Goal: Transaction & Acquisition: Book appointment/travel/reservation

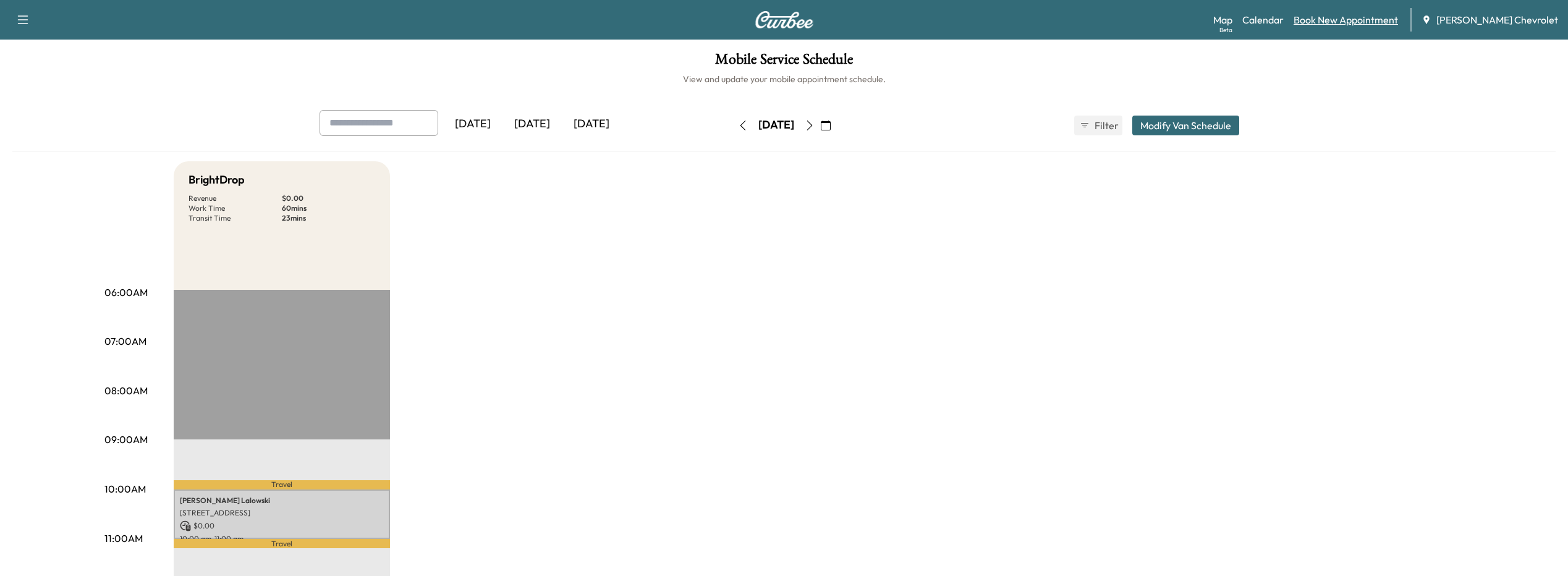
click at [1338, 17] on link "Book New Appointment" at bounding box center [1347, 20] width 105 height 14
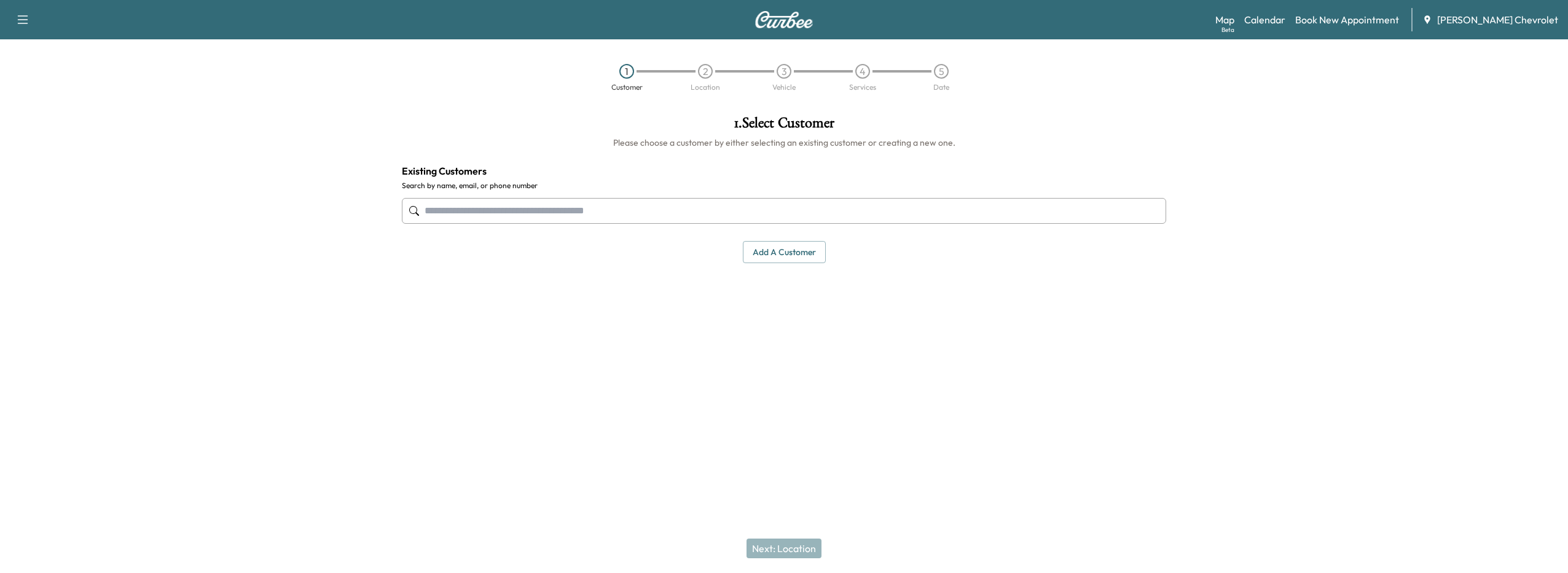
click at [640, 196] on div at bounding box center [784, 210] width 764 height 40
click at [628, 216] on input "text" at bounding box center [784, 210] width 764 height 26
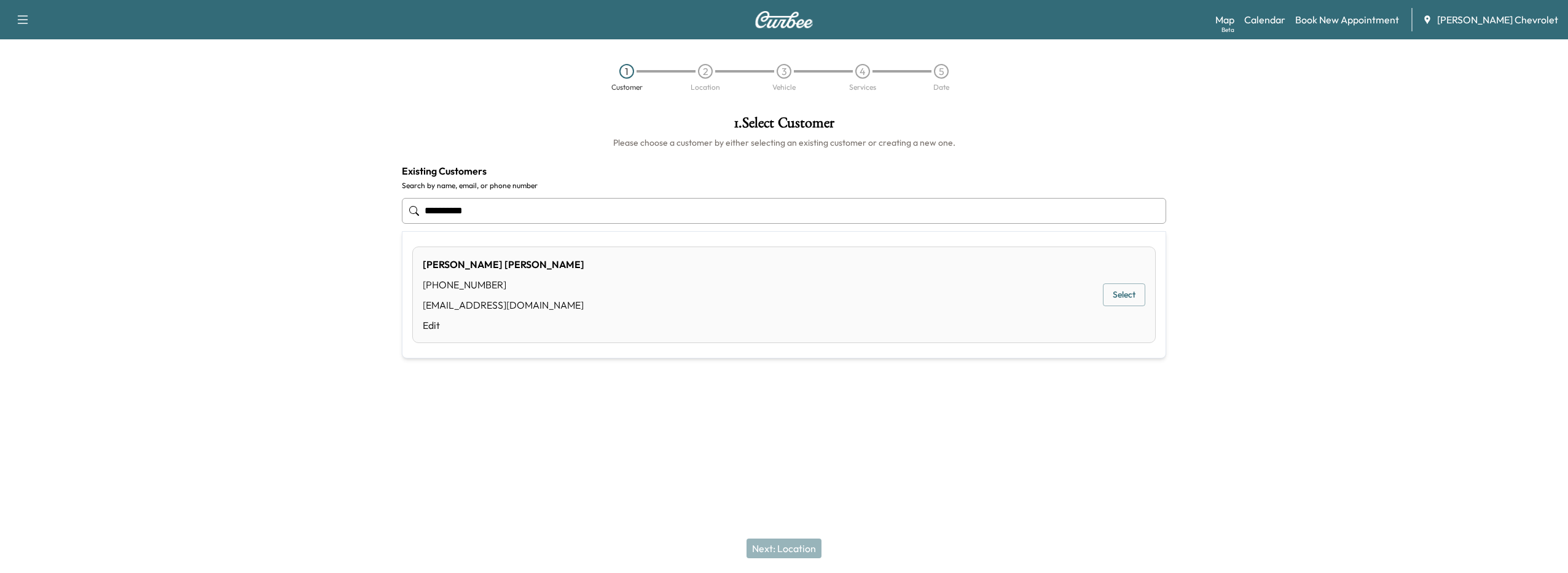
click at [1120, 288] on button "Select" at bounding box center [1124, 295] width 42 height 22
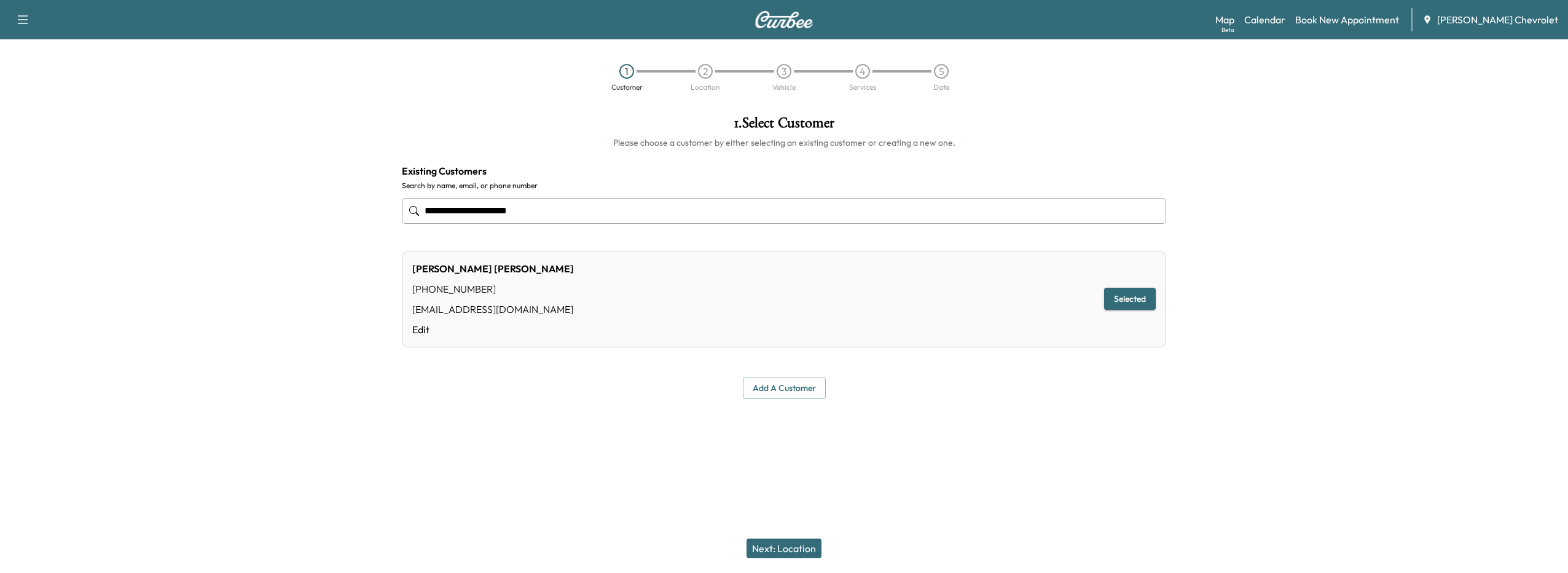
type input "**********"
click at [773, 550] on button "Next: Location" at bounding box center [784, 549] width 75 height 20
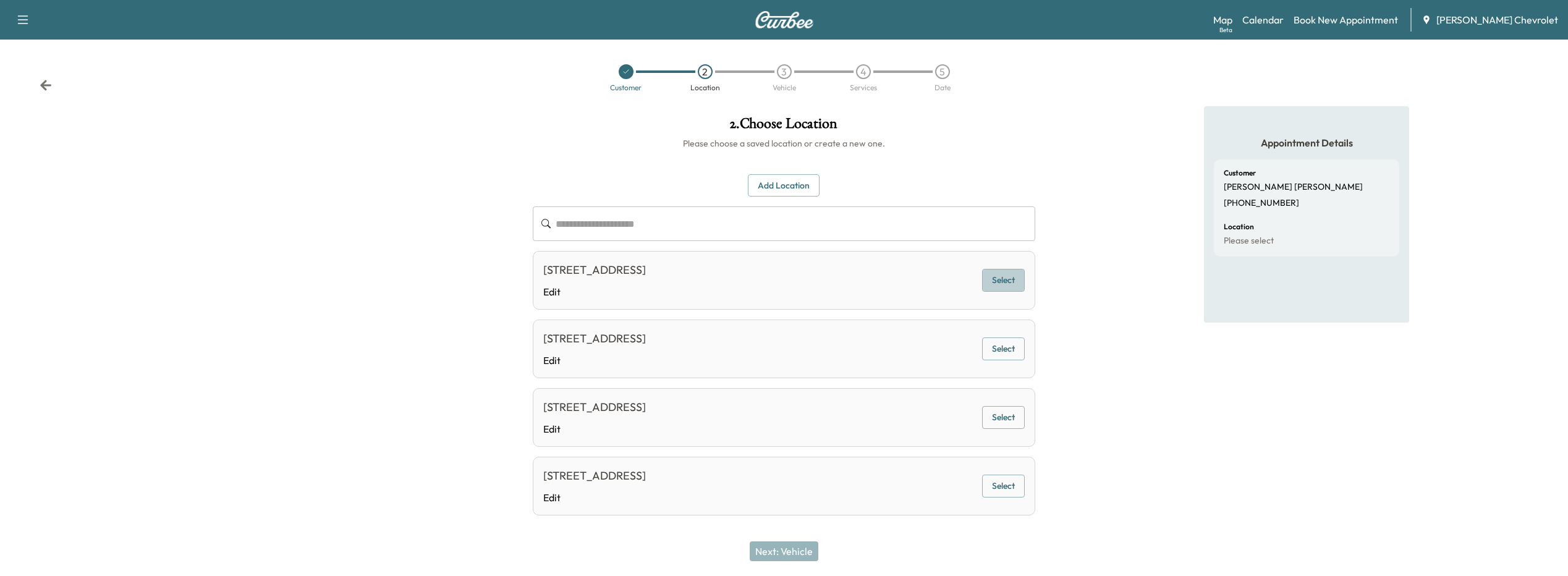
click at [1000, 283] on button "Select" at bounding box center [1003, 280] width 42 height 23
click at [775, 549] on button "Next: Vehicle" at bounding box center [784, 552] width 69 height 20
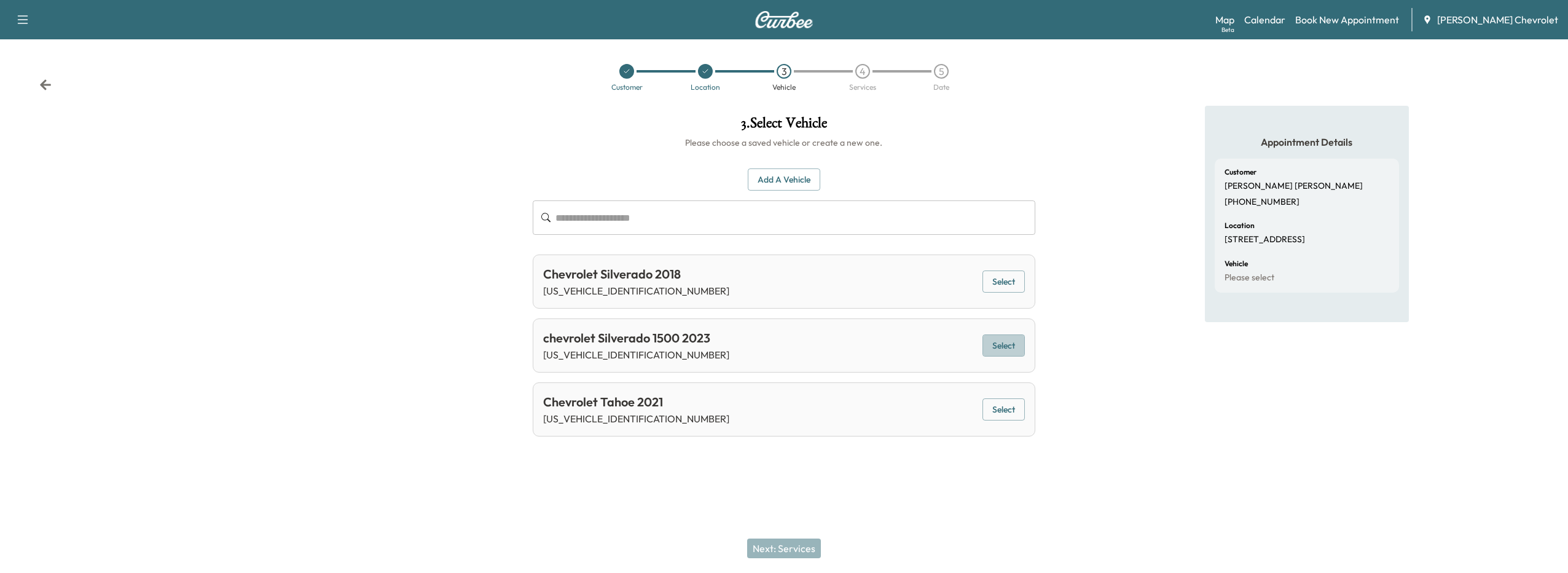
click at [1011, 344] on button "Select" at bounding box center [1003, 345] width 42 height 22
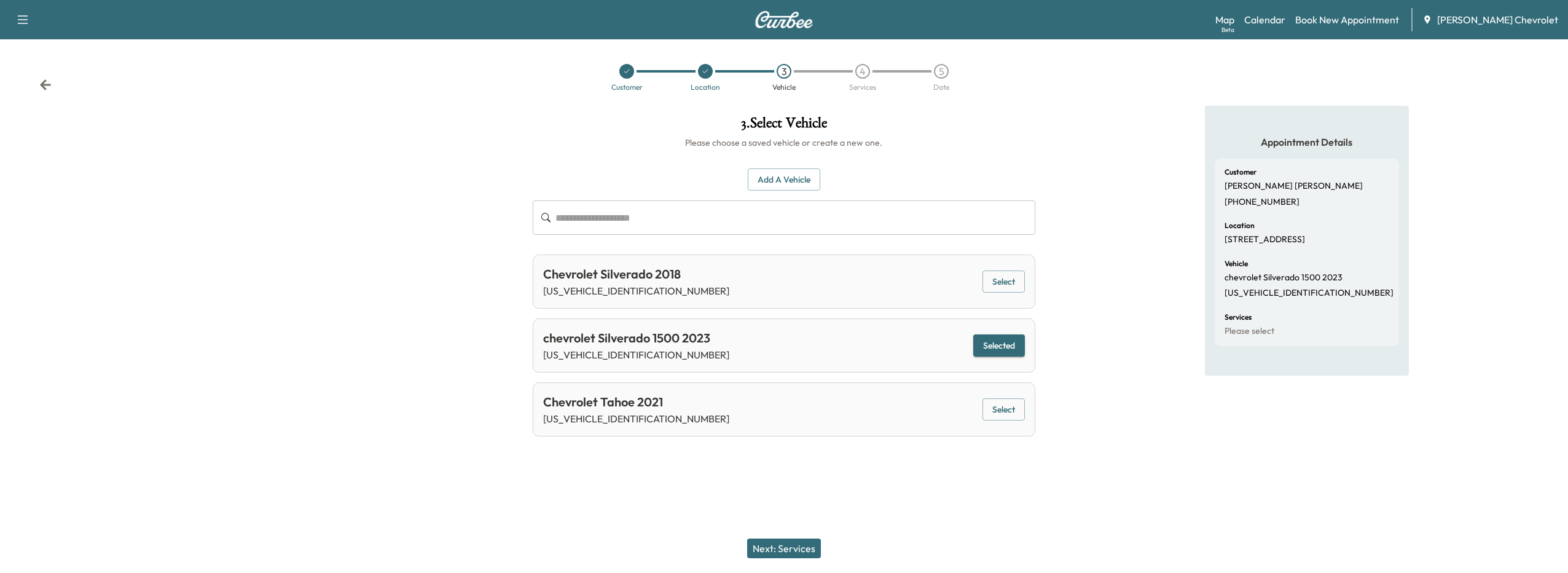
click at [797, 547] on button "Next: Services" at bounding box center [784, 549] width 74 height 20
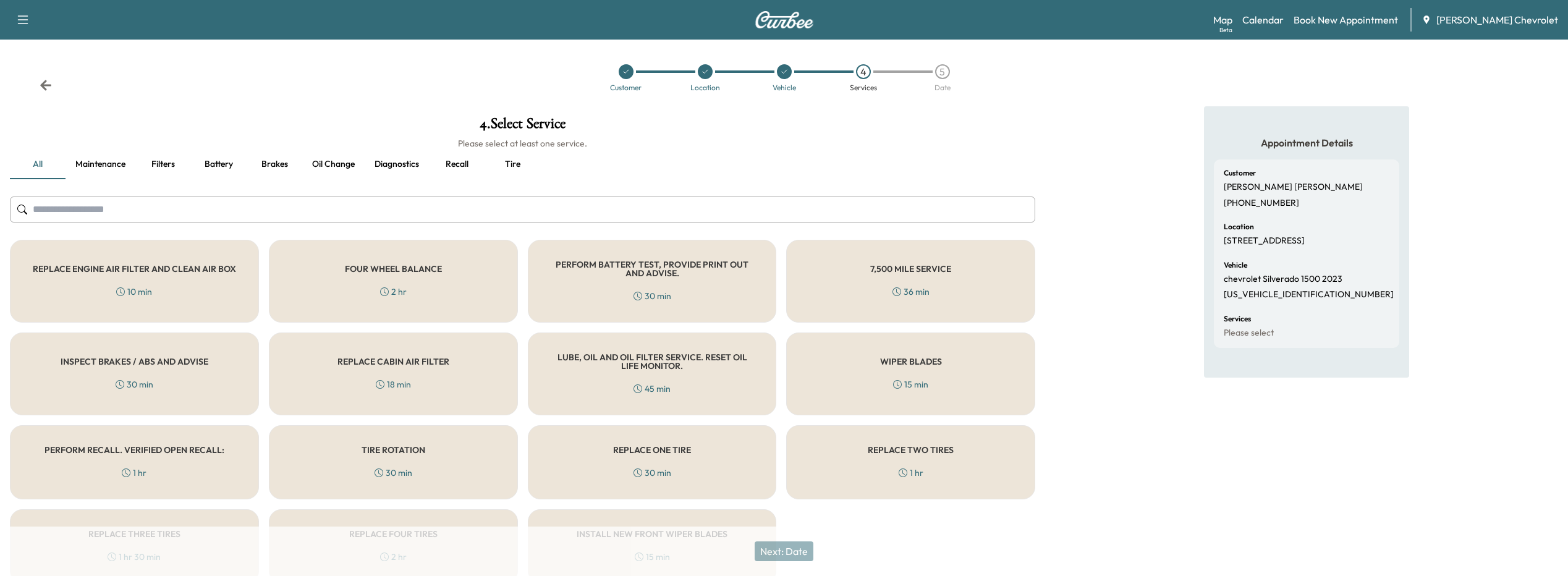
click at [176, 459] on div "PERFORM RECALL. VERIFIED OPEN RECALL: 1 hr" at bounding box center [135, 462] width 249 height 74
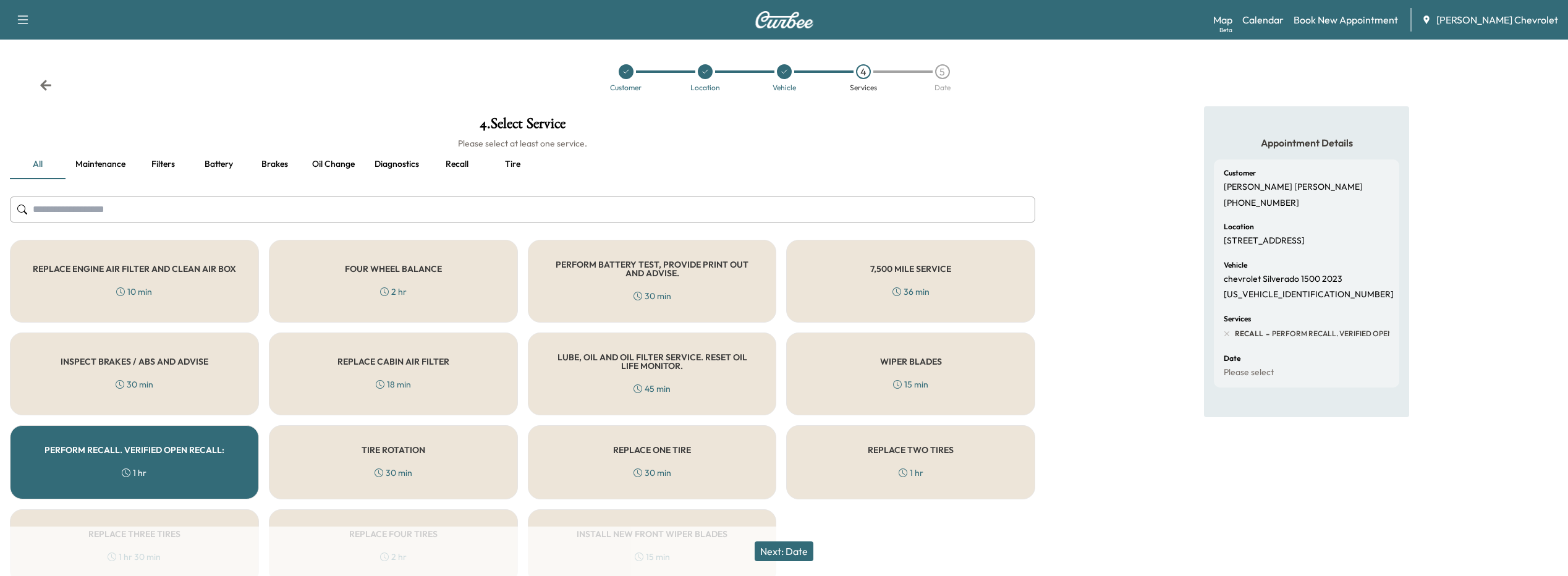
click at [808, 549] on button "Next: Date" at bounding box center [784, 552] width 59 height 20
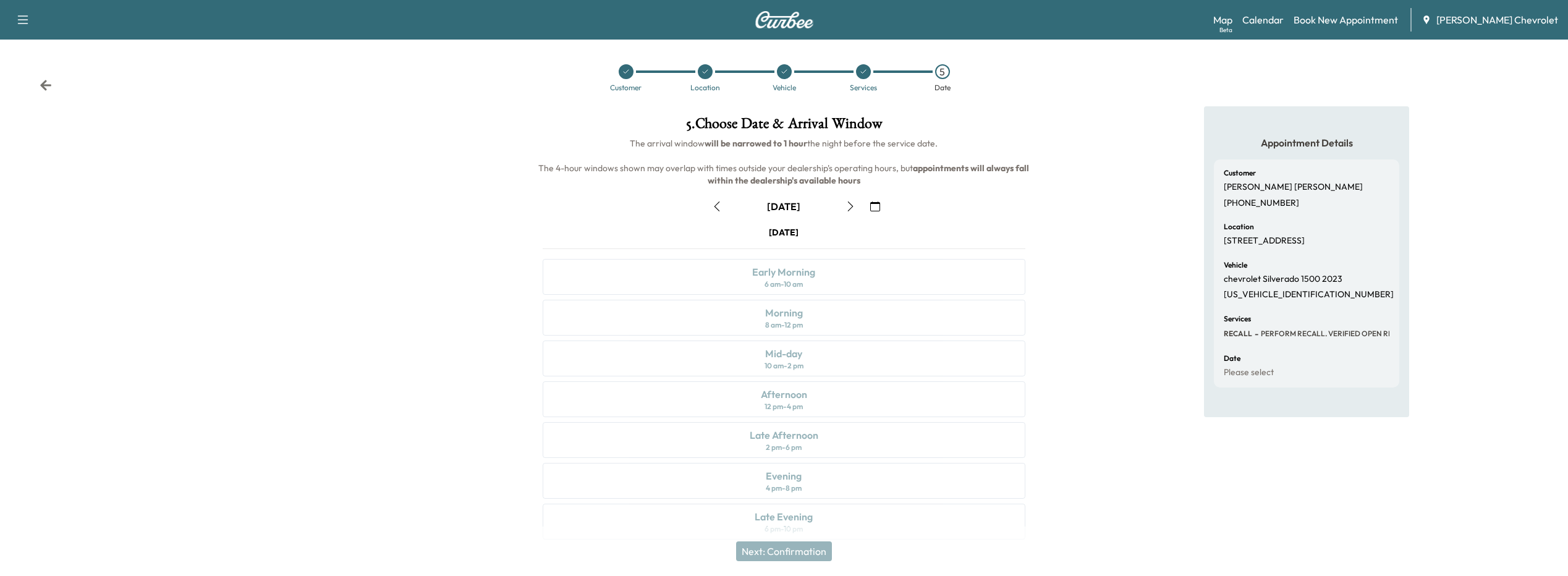
click at [882, 205] on button "button" at bounding box center [875, 207] width 21 height 20
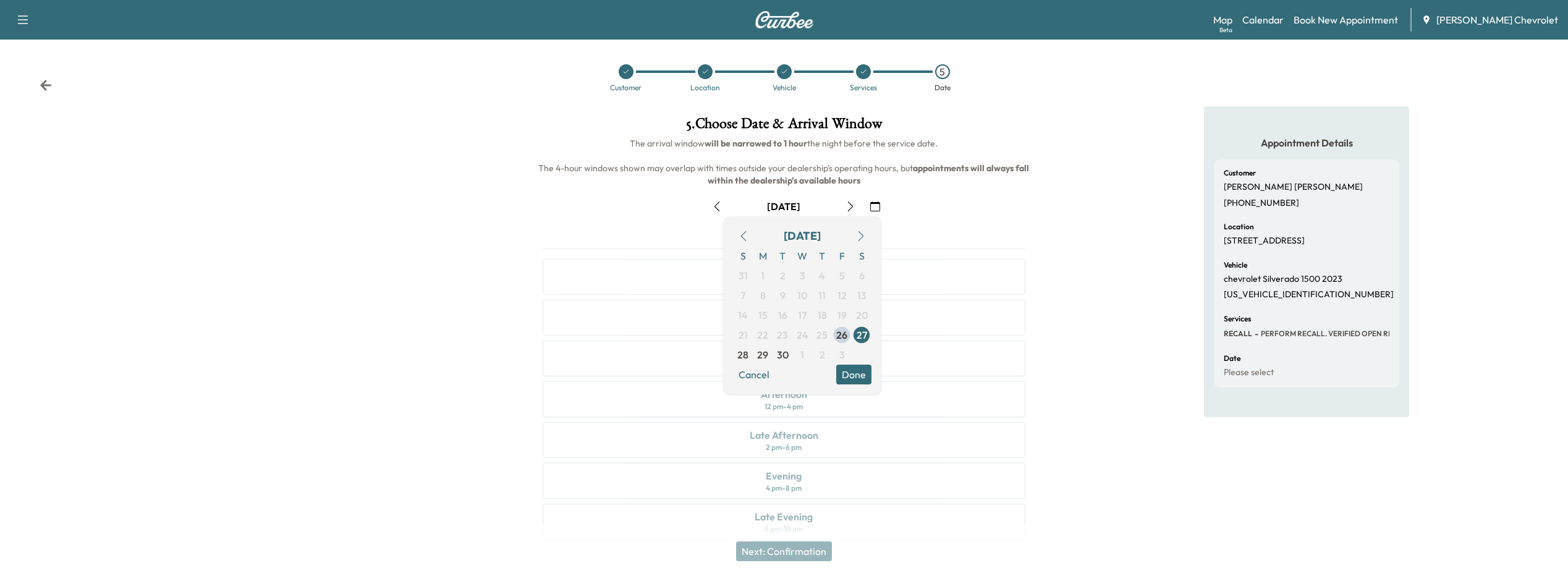
click at [857, 237] on icon "button" at bounding box center [861, 236] width 10 height 10
click at [826, 274] on span "2" at bounding box center [822, 275] width 20 height 20
click at [852, 372] on button "Done" at bounding box center [854, 375] width 35 height 20
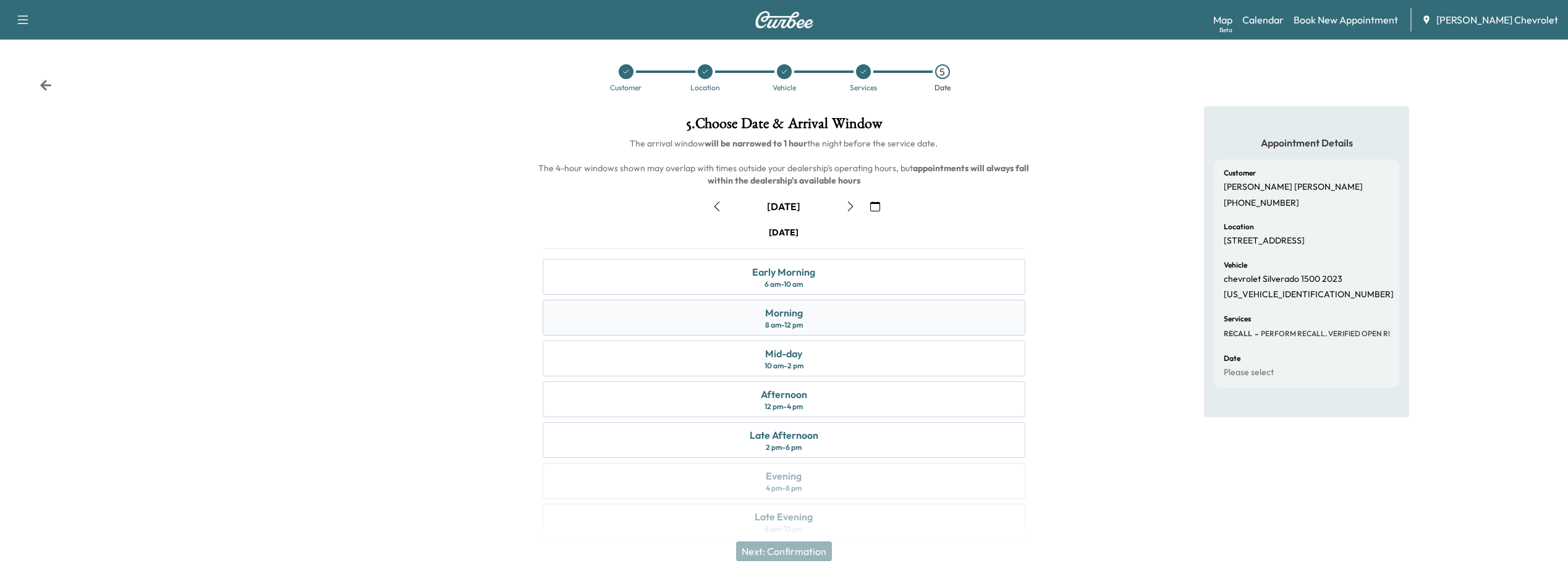
click at [781, 330] on div "Morning 8 am - 12 pm" at bounding box center [784, 318] width 483 height 36
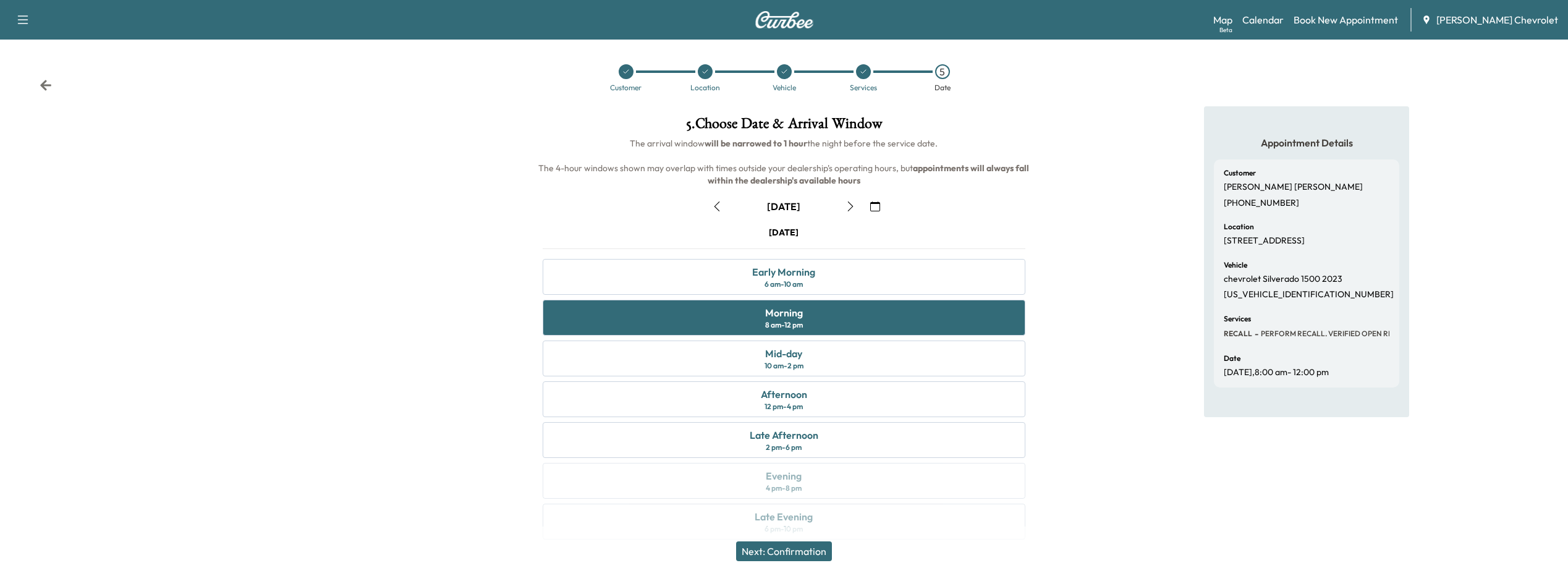
click at [764, 553] on button "Next: Confirmation" at bounding box center [784, 552] width 96 height 20
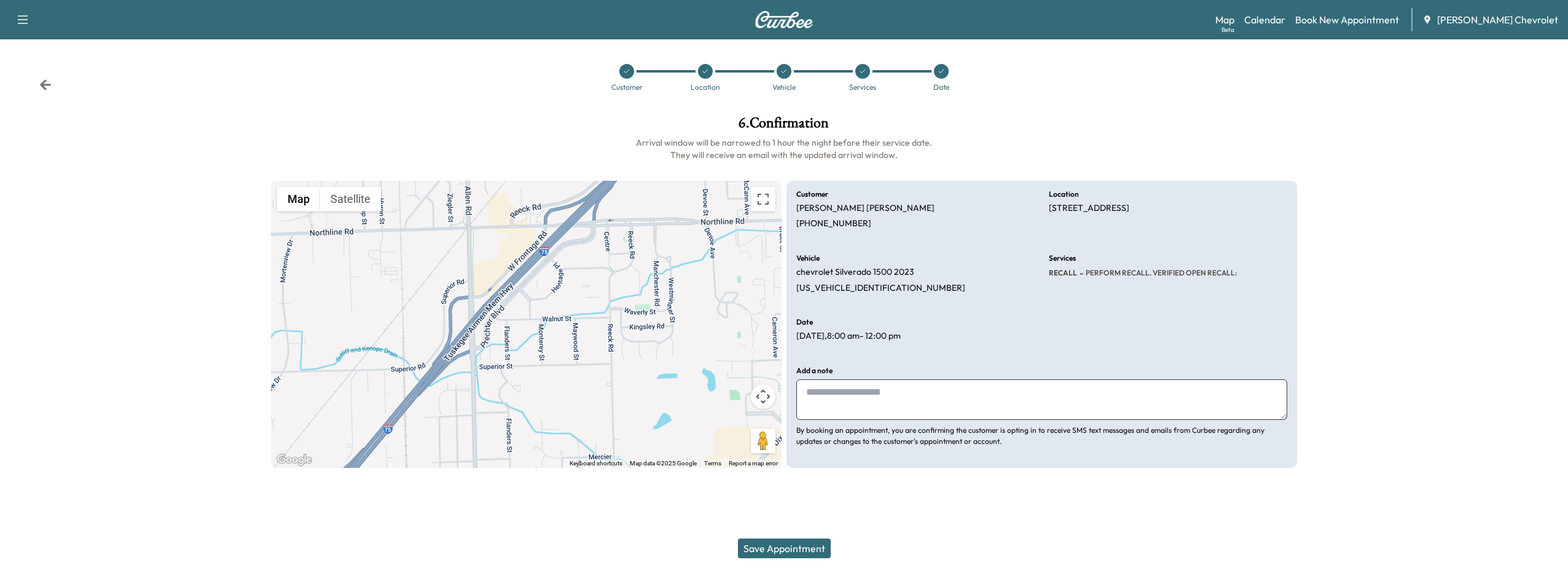
click at [793, 541] on button "Save Appointment" at bounding box center [784, 549] width 92 height 20
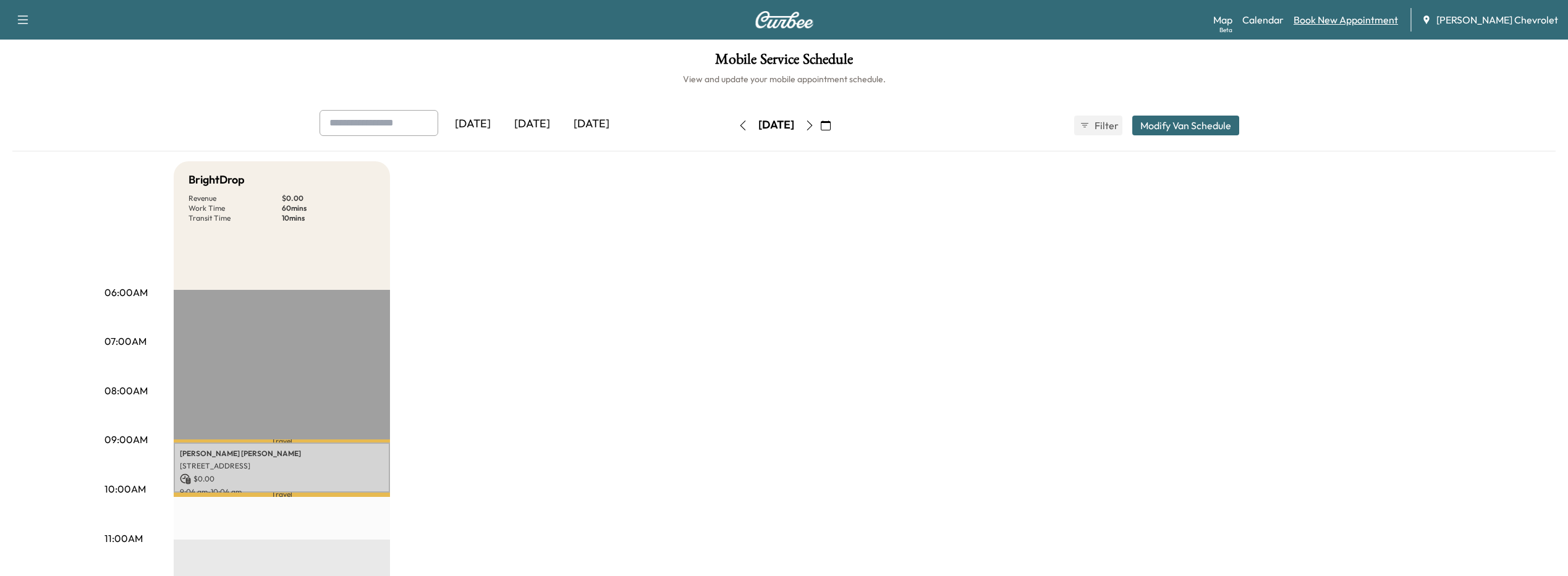
click at [1384, 15] on link "Book New Appointment" at bounding box center [1347, 20] width 105 height 14
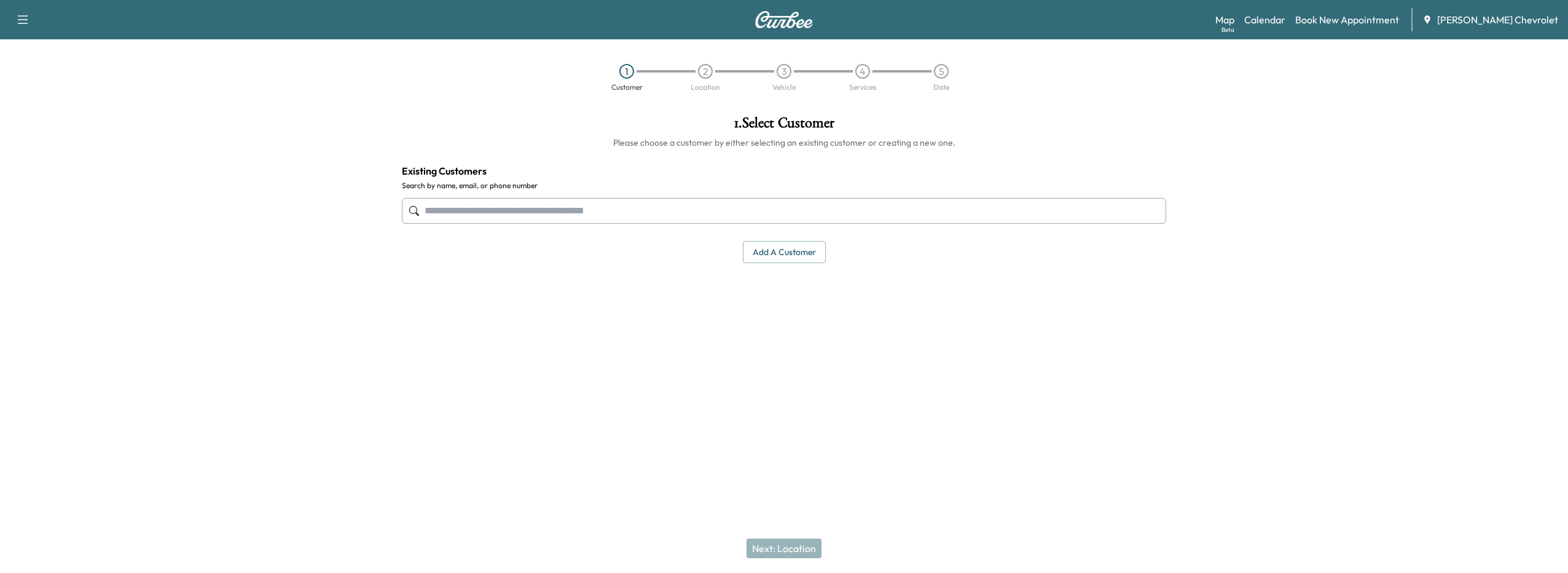
click at [498, 217] on input "text" at bounding box center [784, 210] width 764 height 26
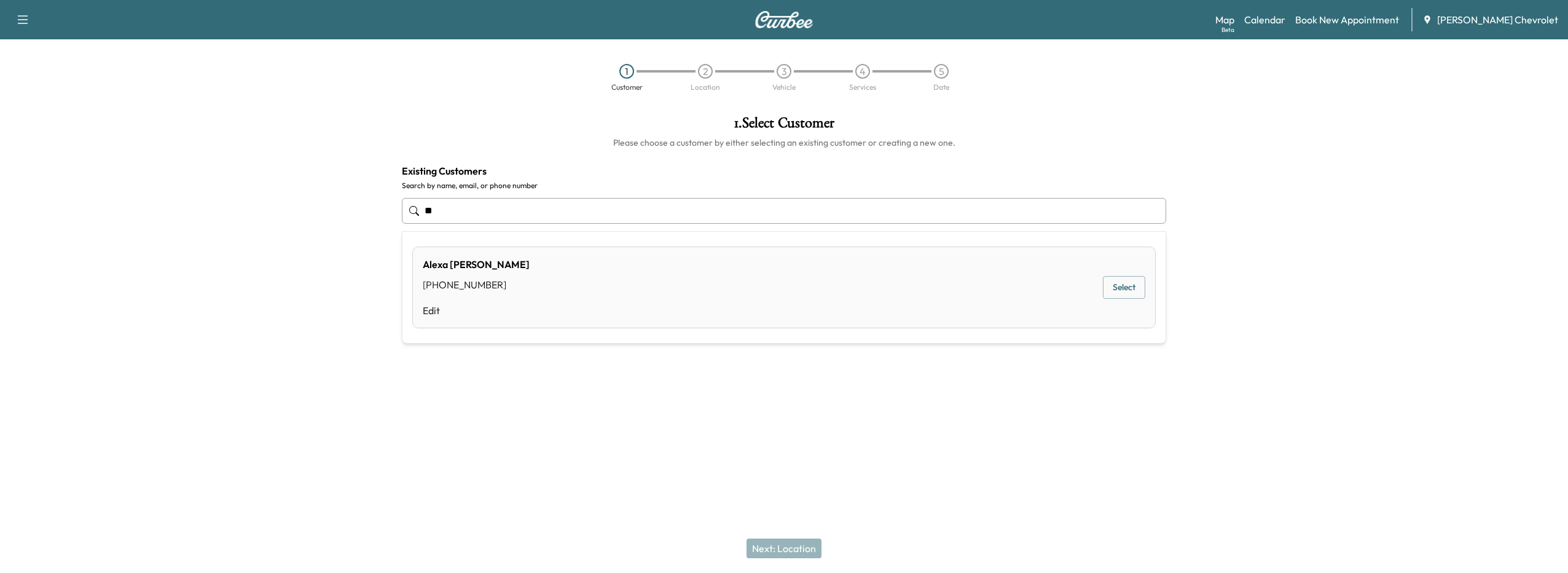
type input "*"
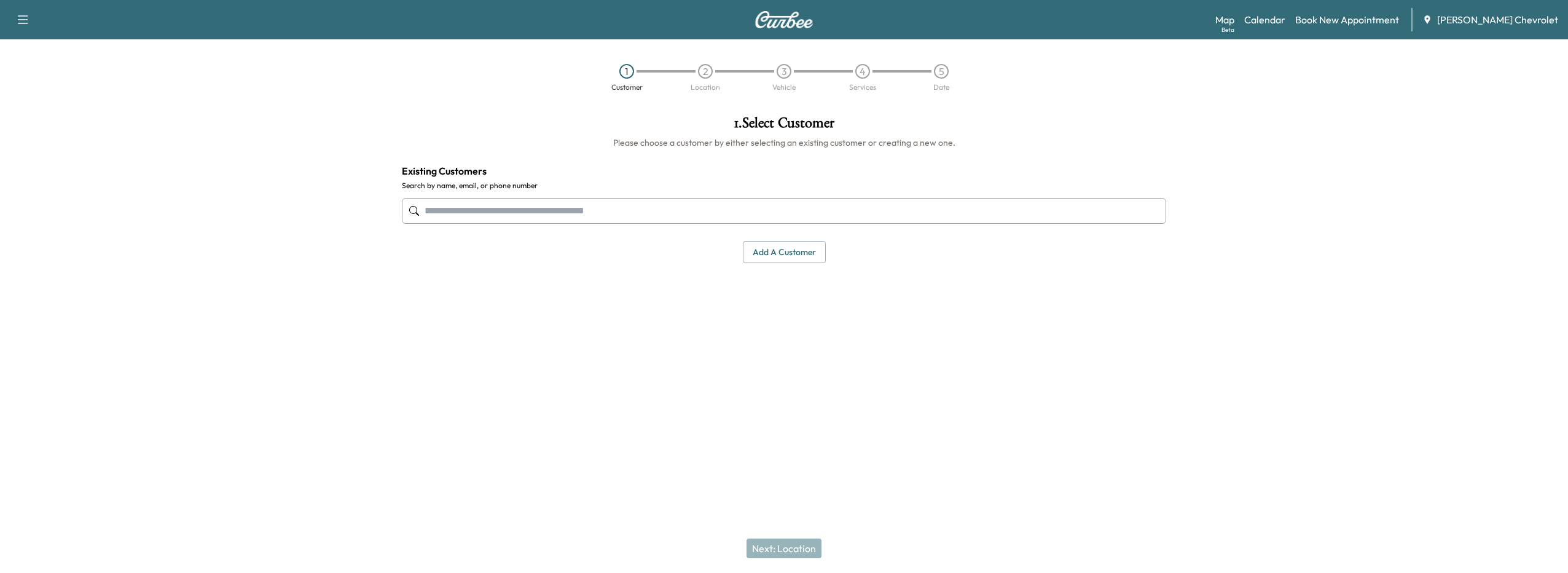
click at [771, 242] on button "Add a customer" at bounding box center [784, 251] width 83 height 22
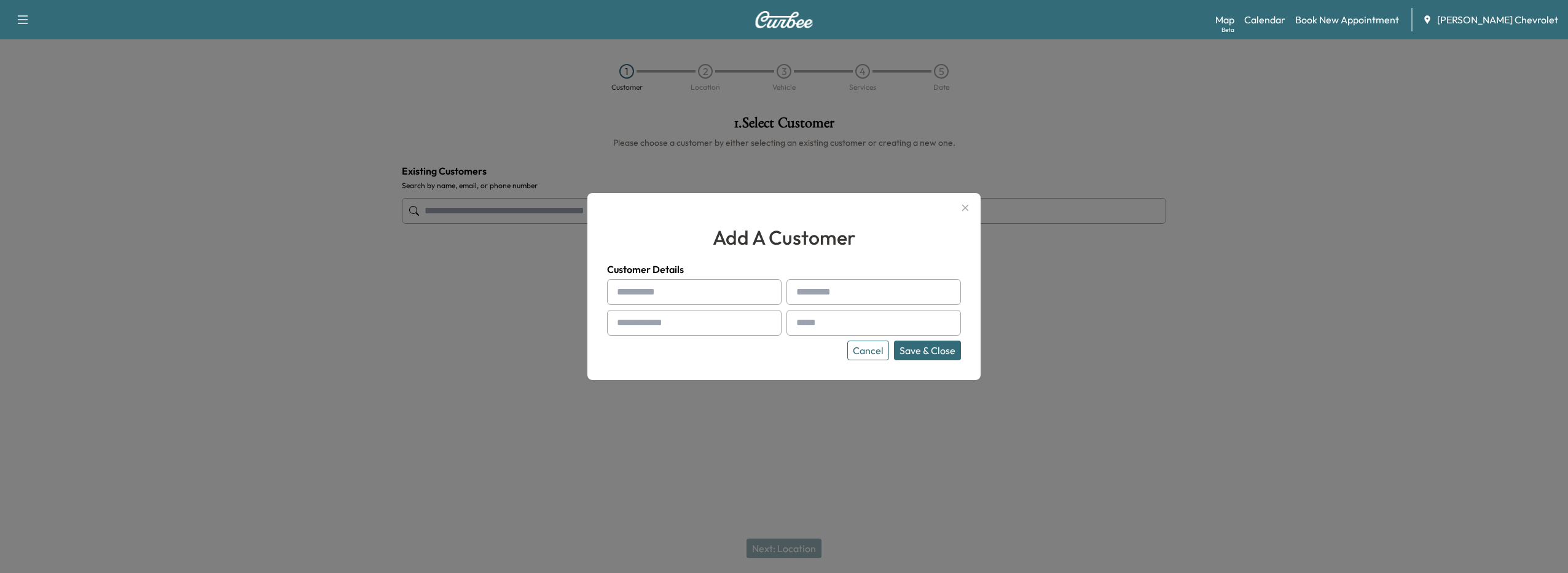
click at [662, 293] on input "text" at bounding box center [694, 292] width 174 height 26
type input "*****"
type input "*******"
type input "**********"
click at [945, 355] on button "Save & Close" at bounding box center [927, 350] width 67 height 20
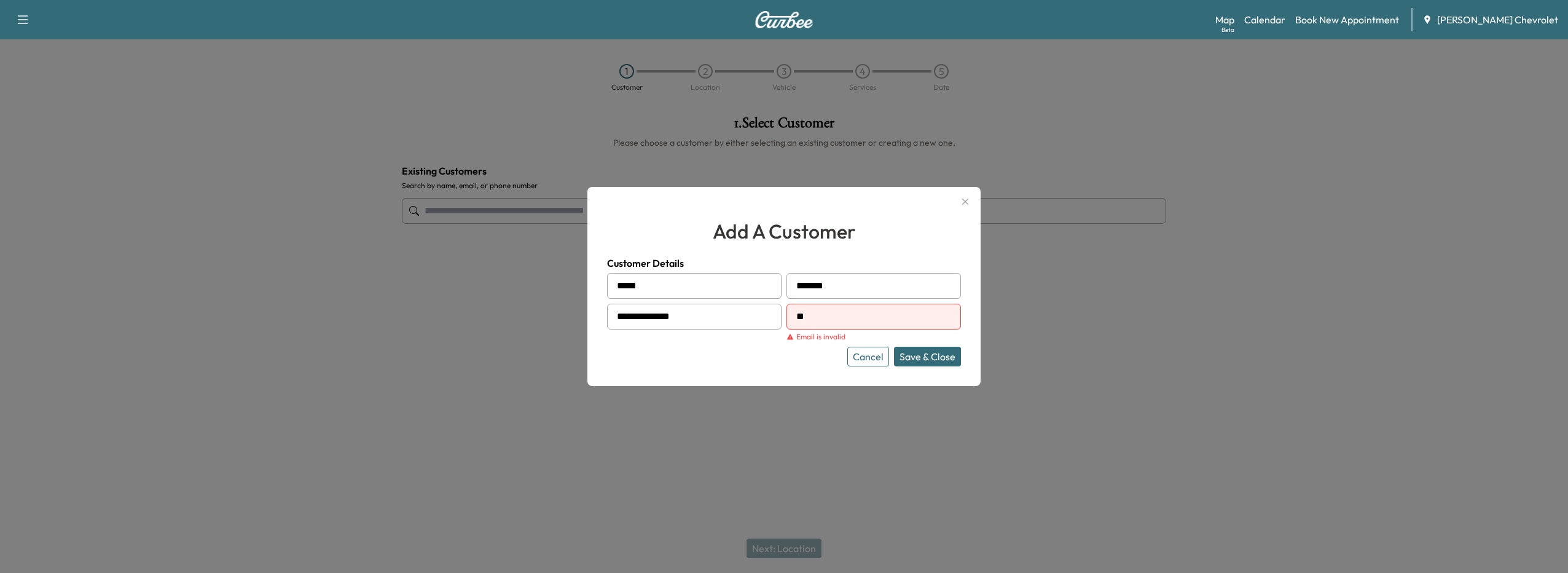
type input "*********"
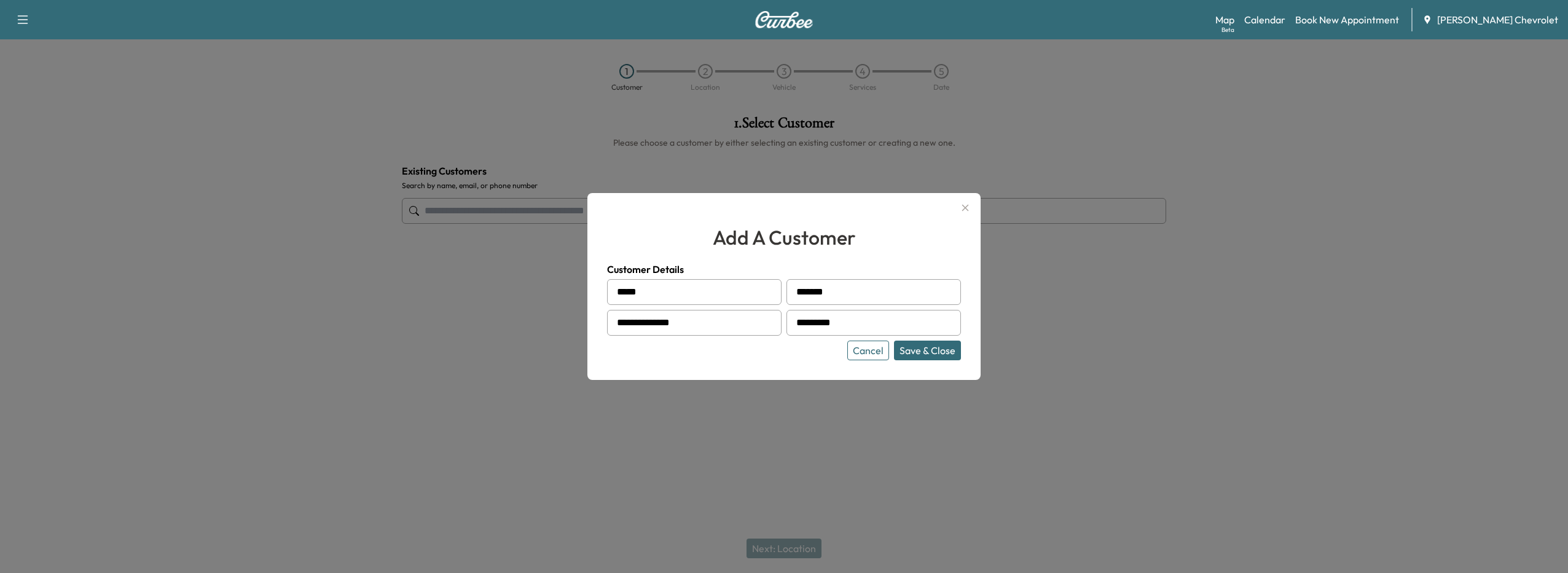
click at [907, 350] on button "Save & Close" at bounding box center [927, 350] width 67 height 20
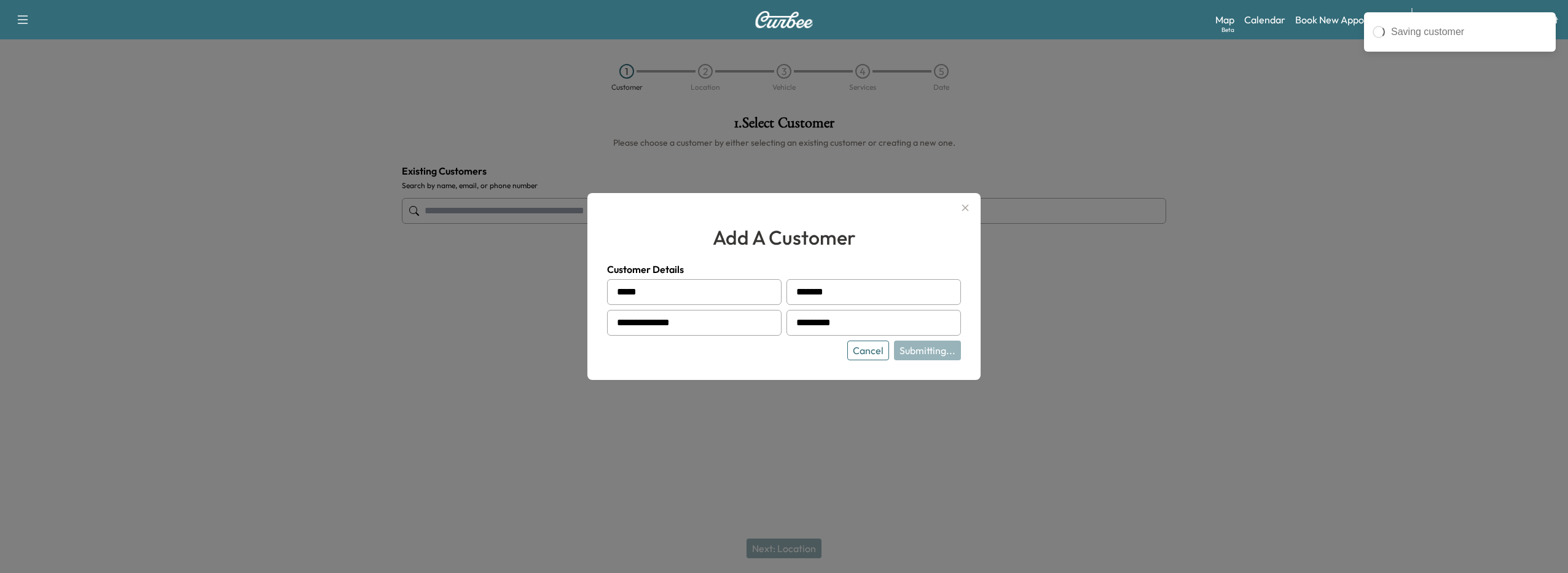
type input "**********"
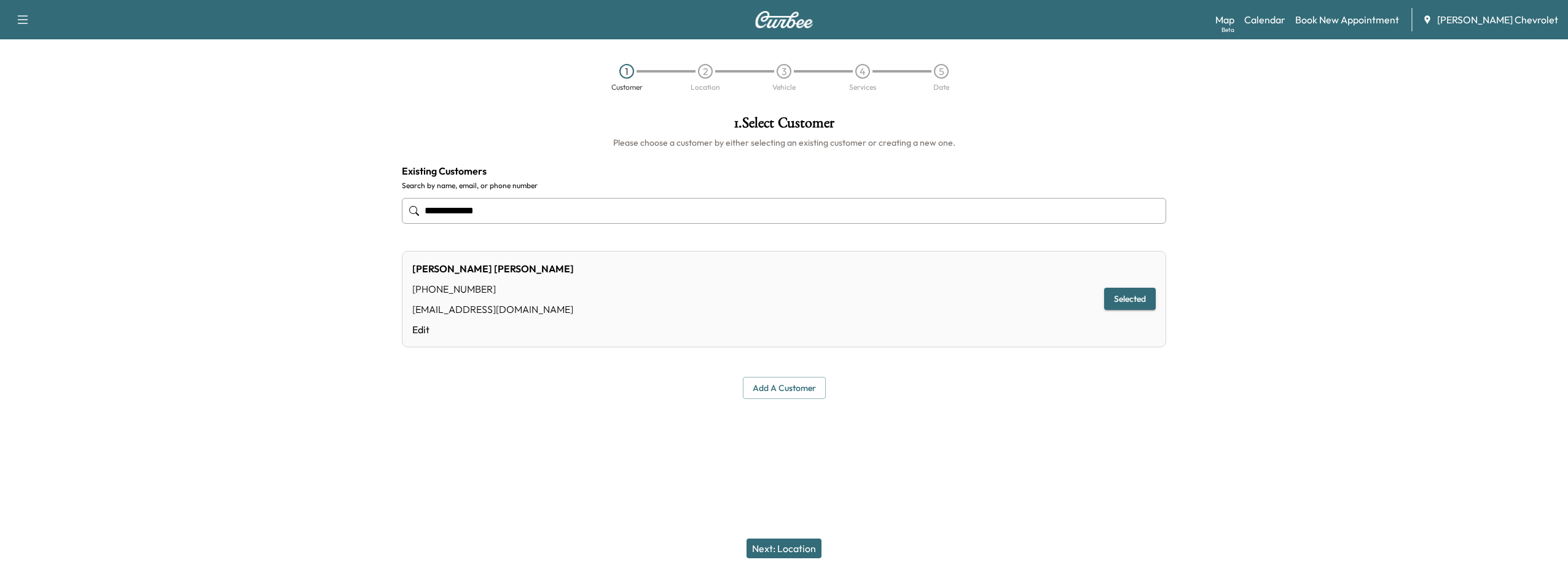
click at [1126, 292] on button "Selected" at bounding box center [1129, 298] width 51 height 22
click at [799, 542] on button "Next: Location" at bounding box center [784, 549] width 75 height 20
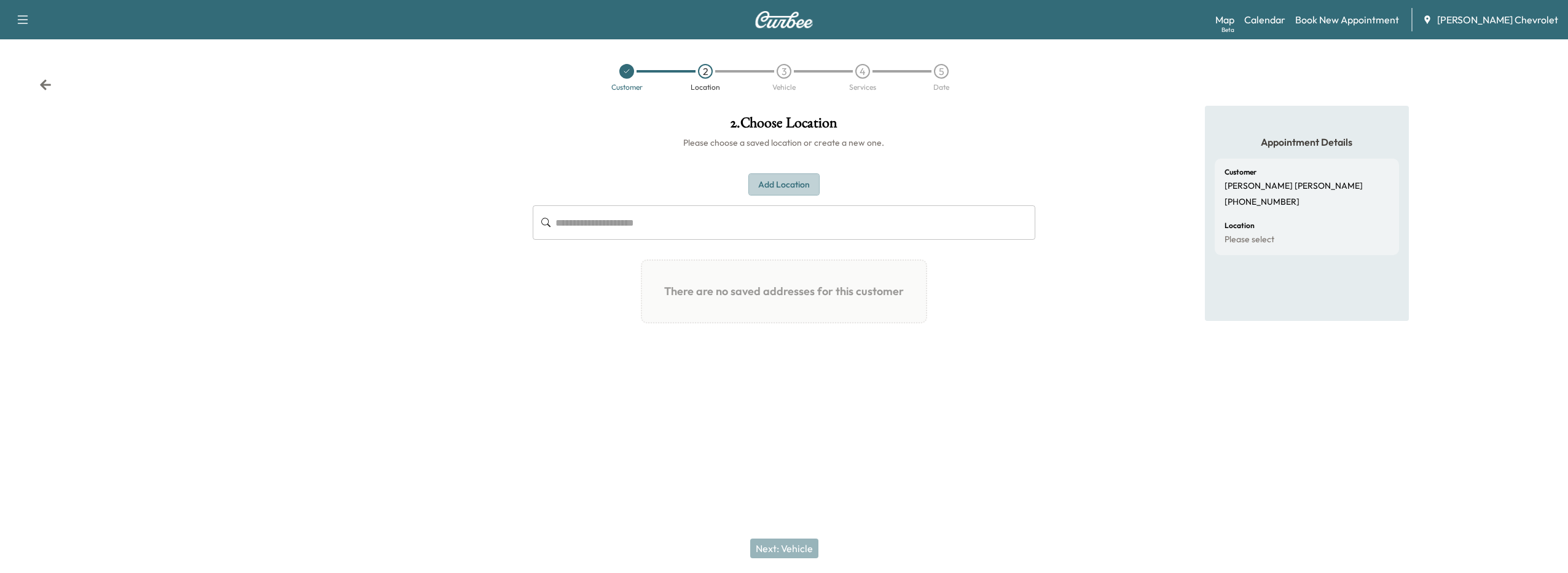
click at [767, 190] on button "Add Location" at bounding box center [784, 184] width 71 height 22
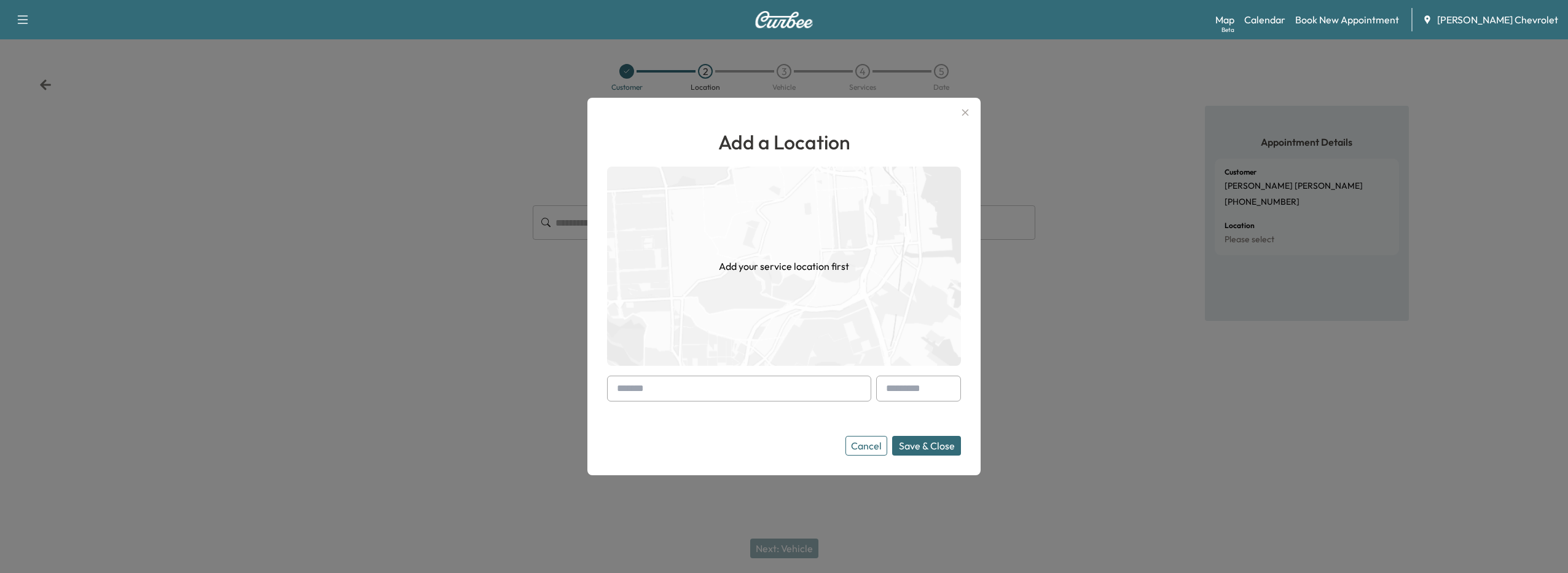
click at [717, 391] on input "text" at bounding box center [739, 388] width 264 height 26
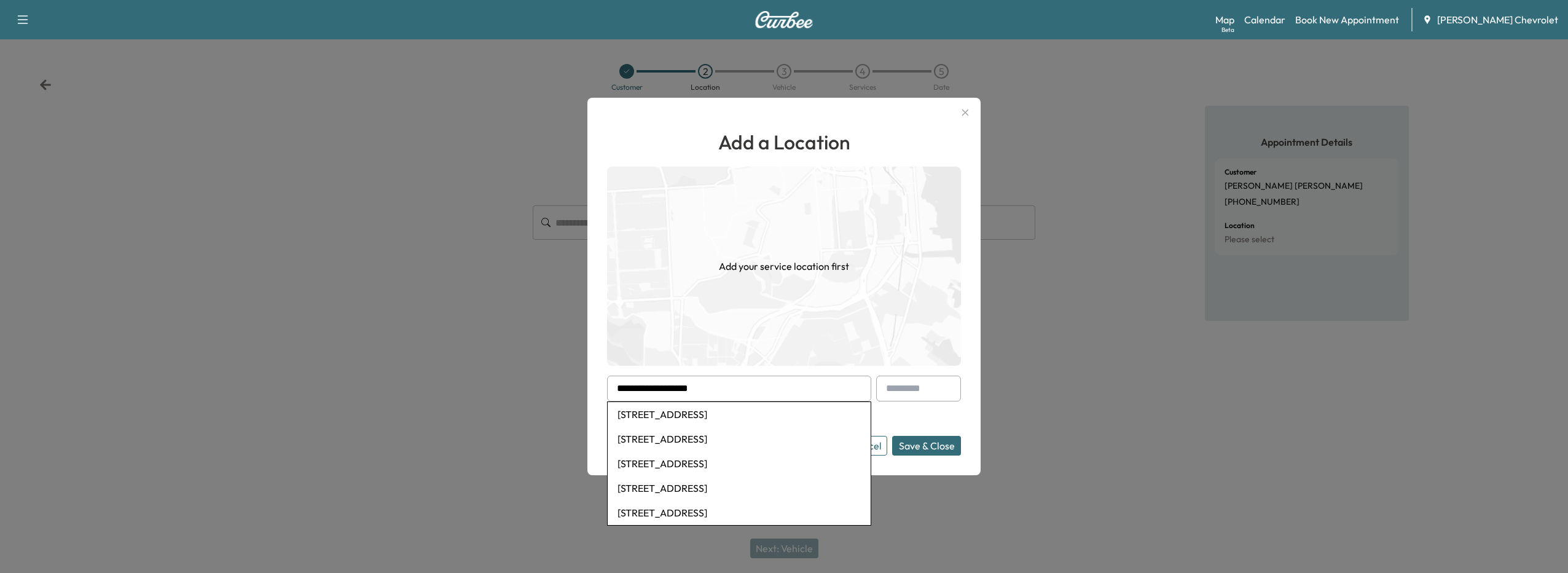
click at [725, 412] on li "[STREET_ADDRESS]" at bounding box center [739, 414] width 263 height 24
type input "**********"
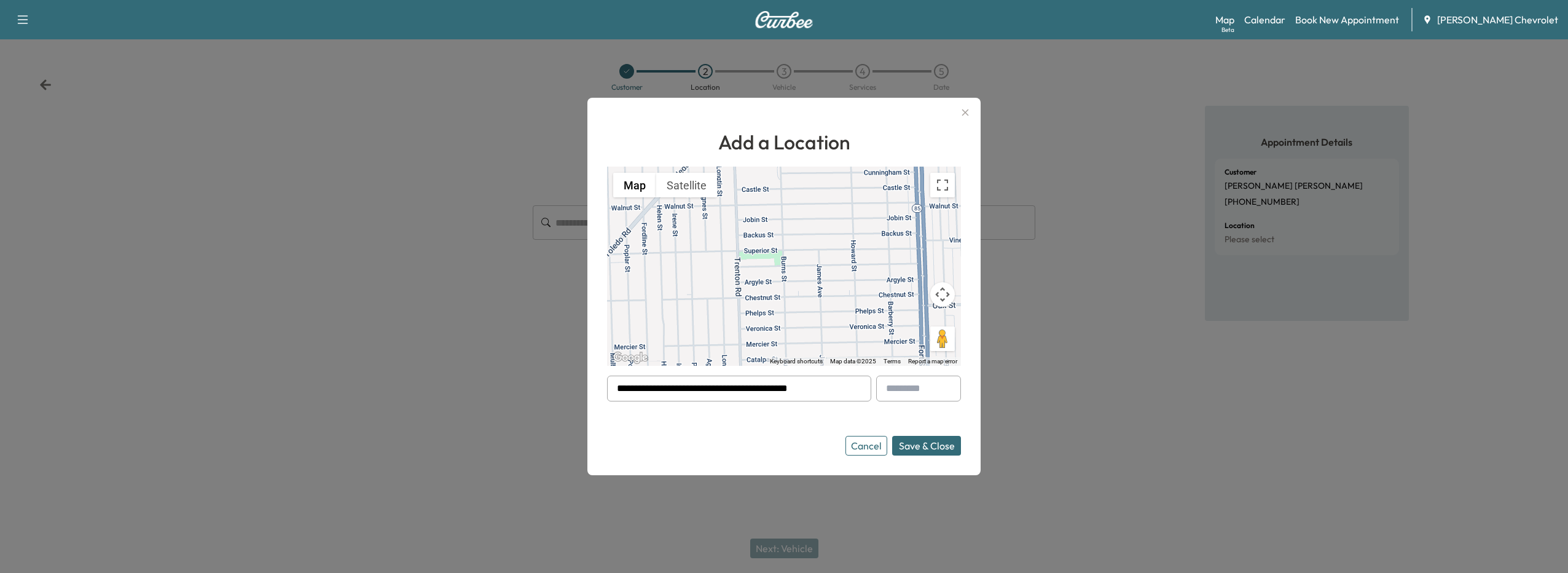
click at [940, 448] on button "Save & Close" at bounding box center [926, 445] width 69 height 20
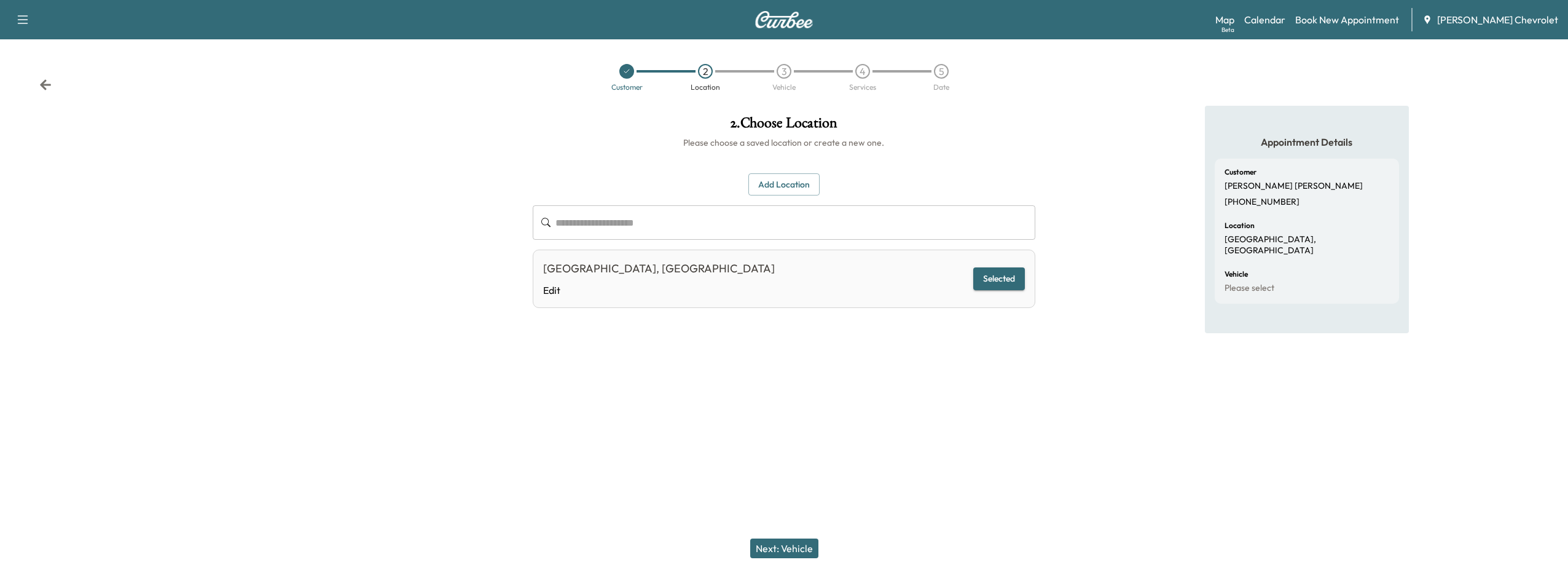
click at [809, 542] on button "Next: Vehicle" at bounding box center [784, 549] width 68 height 20
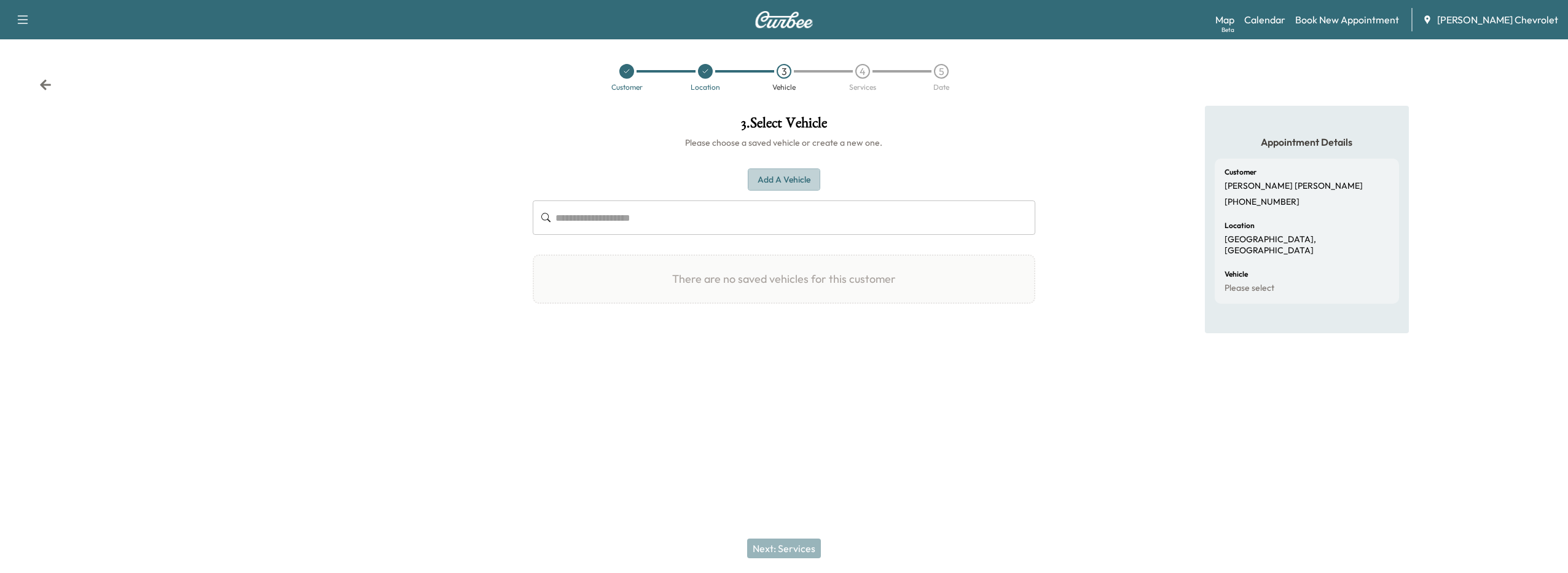
click at [751, 174] on button "Add a Vehicle" at bounding box center [784, 180] width 73 height 22
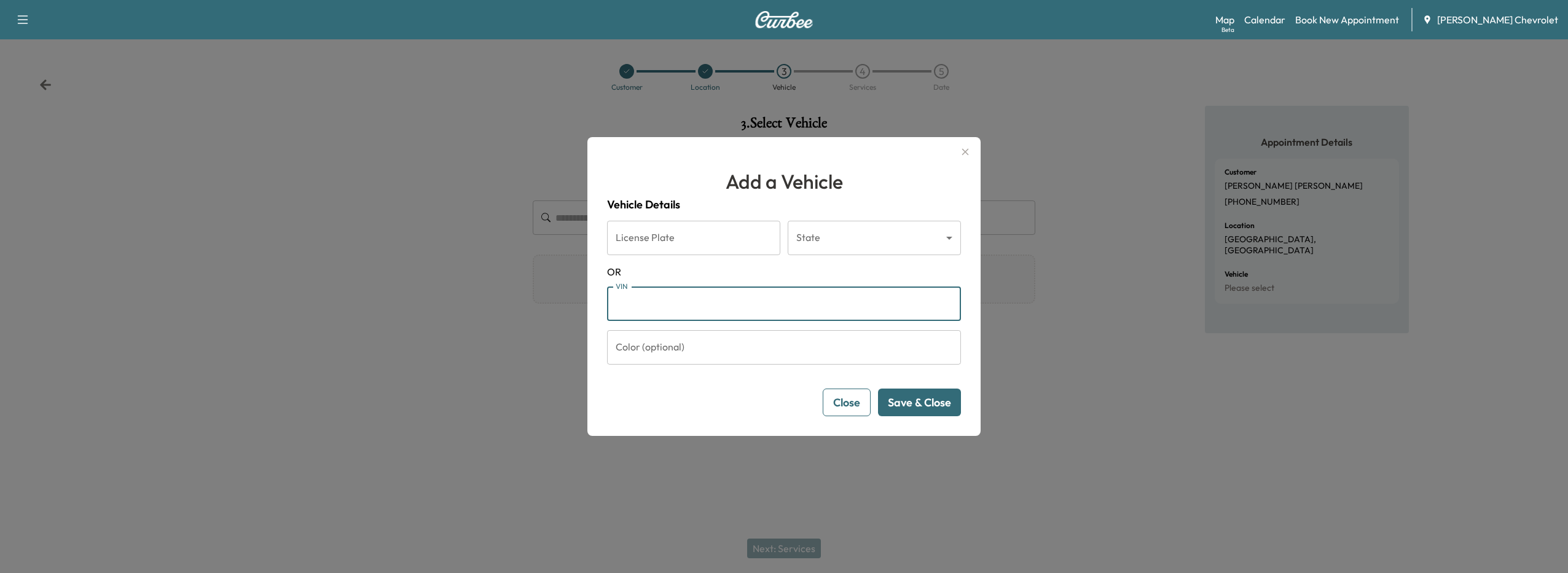
click at [695, 297] on input "VIN" at bounding box center [784, 304] width 354 height 34
type input "**********"
click at [893, 401] on button "Save & Close" at bounding box center [919, 402] width 83 height 28
click at [904, 401] on button "Save & Close" at bounding box center [919, 402] width 83 height 28
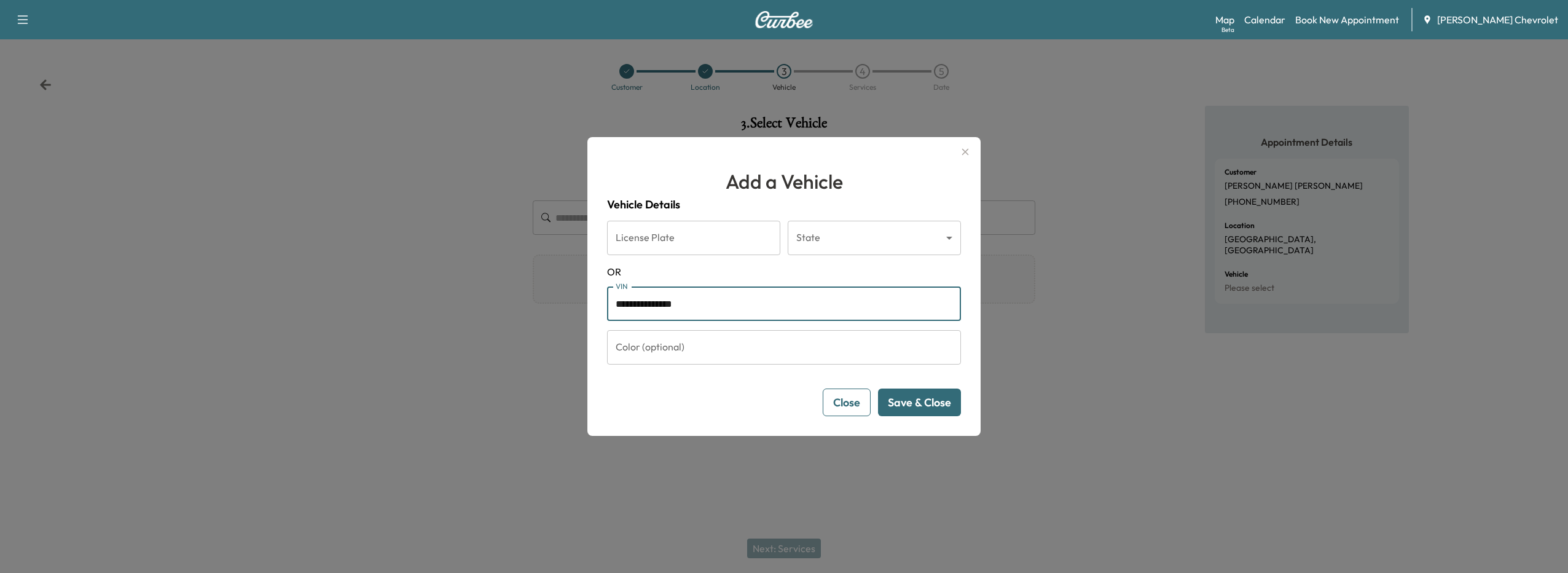
click at [779, 313] on input "**********" at bounding box center [784, 304] width 354 height 34
click at [897, 402] on button "Save & Close" at bounding box center [919, 402] width 83 height 28
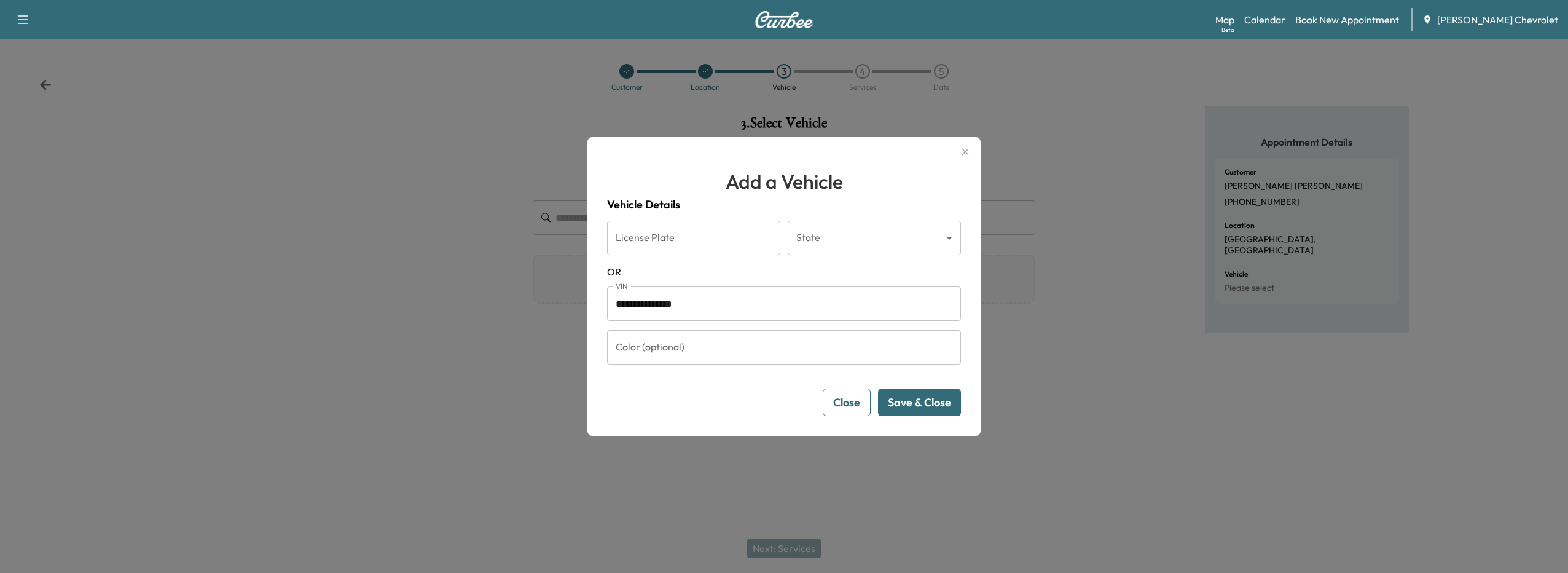
click at [965, 155] on icon "button" at bounding box center [965, 152] width 14 height 14
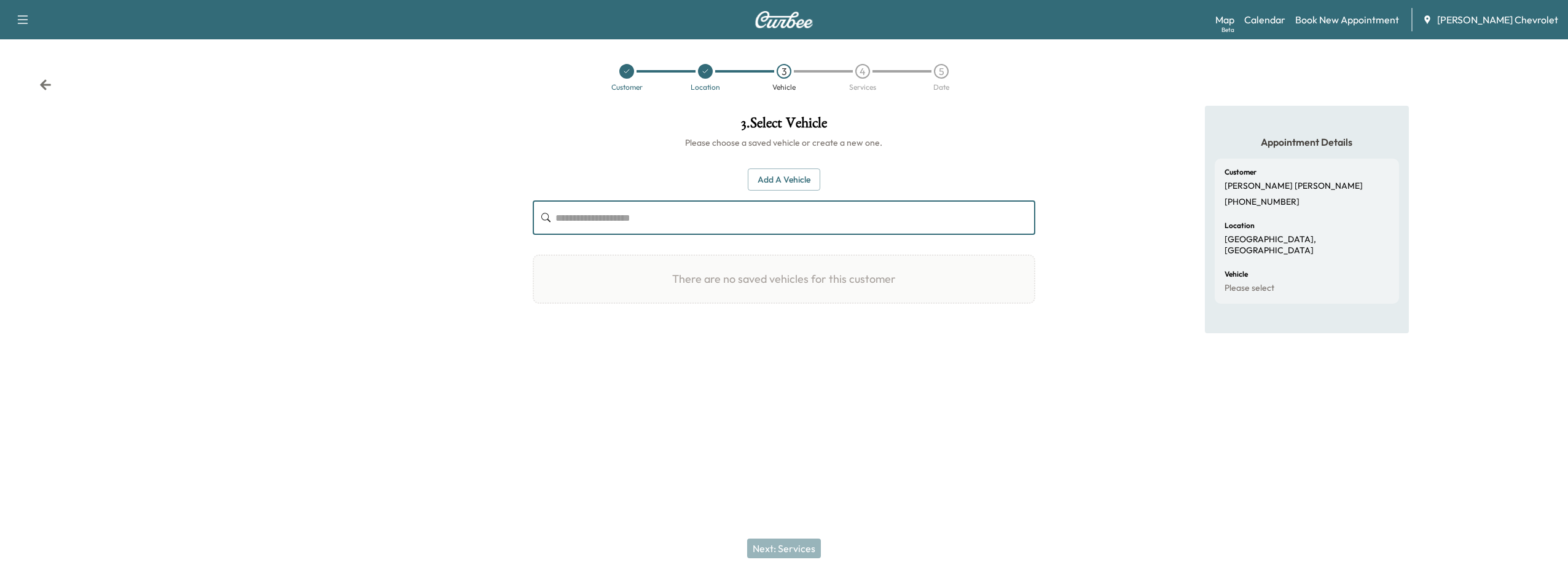
click at [775, 230] on input "text" at bounding box center [795, 217] width 480 height 34
type input "****"
click at [1255, 44] on div "Customer Location 3 Vehicle 4 Services 5 Date" at bounding box center [784, 73] width 1568 height 66
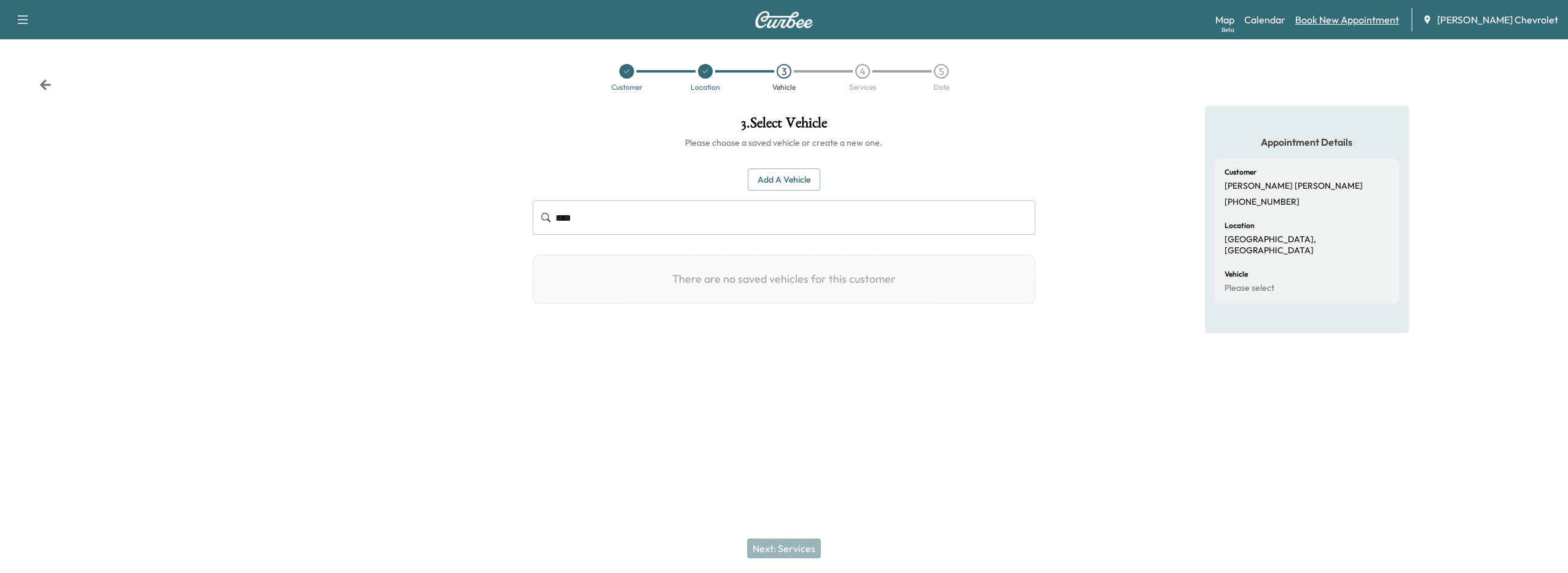
click at [1319, 16] on link "Book New Appointment" at bounding box center [1347, 20] width 104 height 14
click at [1326, 18] on link "Book New Appointment" at bounding box center [1347, 20] width 104 height 14
click at [1281, 20] on link "Calendar" at bounding box center [1265, 20] width 41 height 14
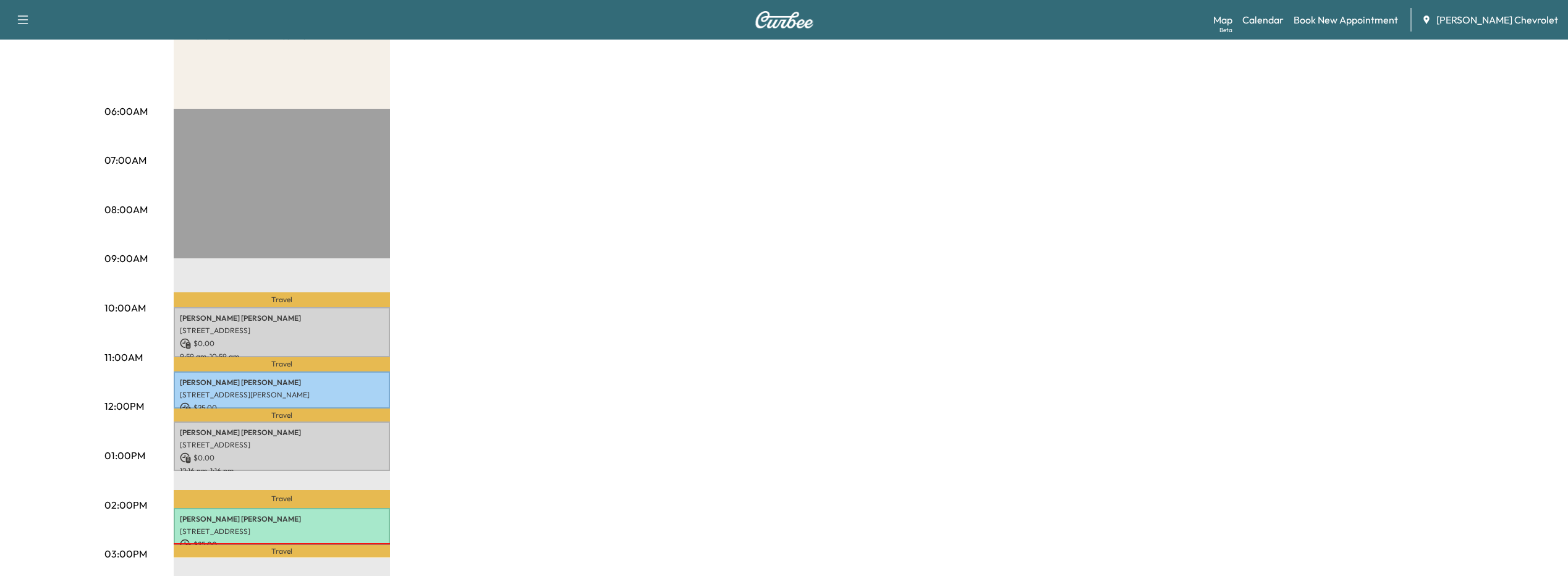
scroll to position [185, 0]
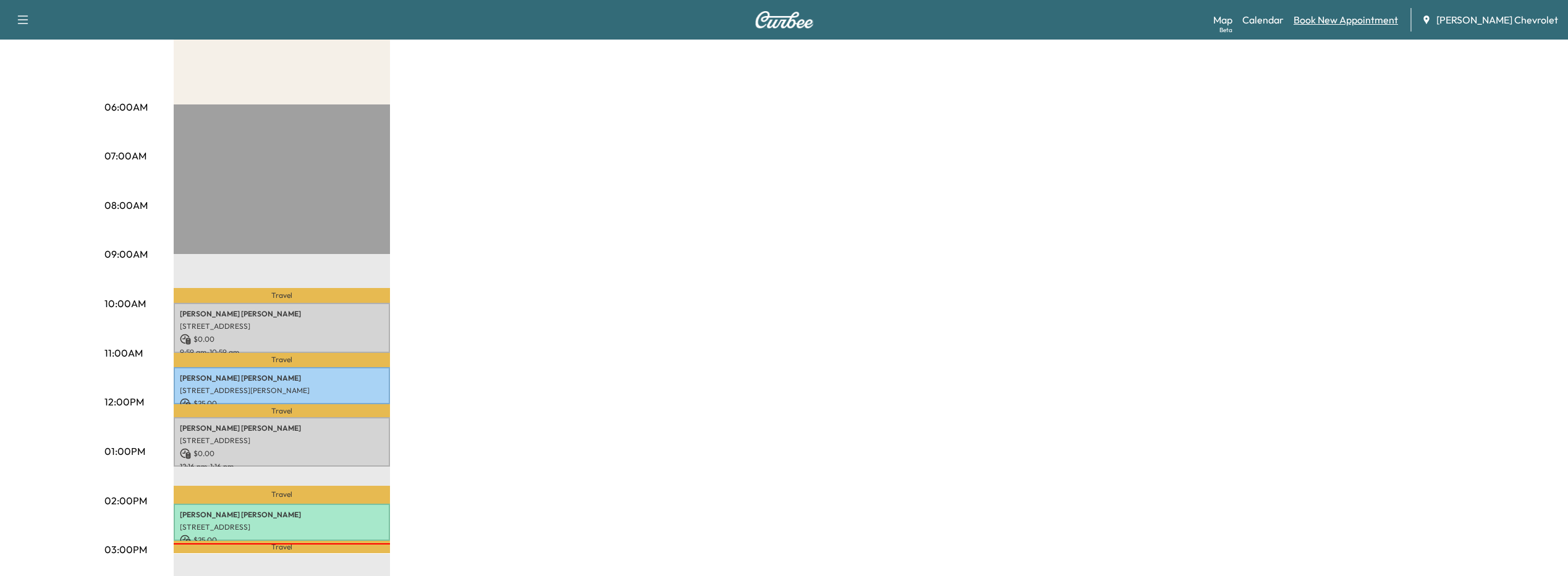
click at [1379, 23] on link "Book New Appointment" at bounding box center [1347, 20] width 105 height 14
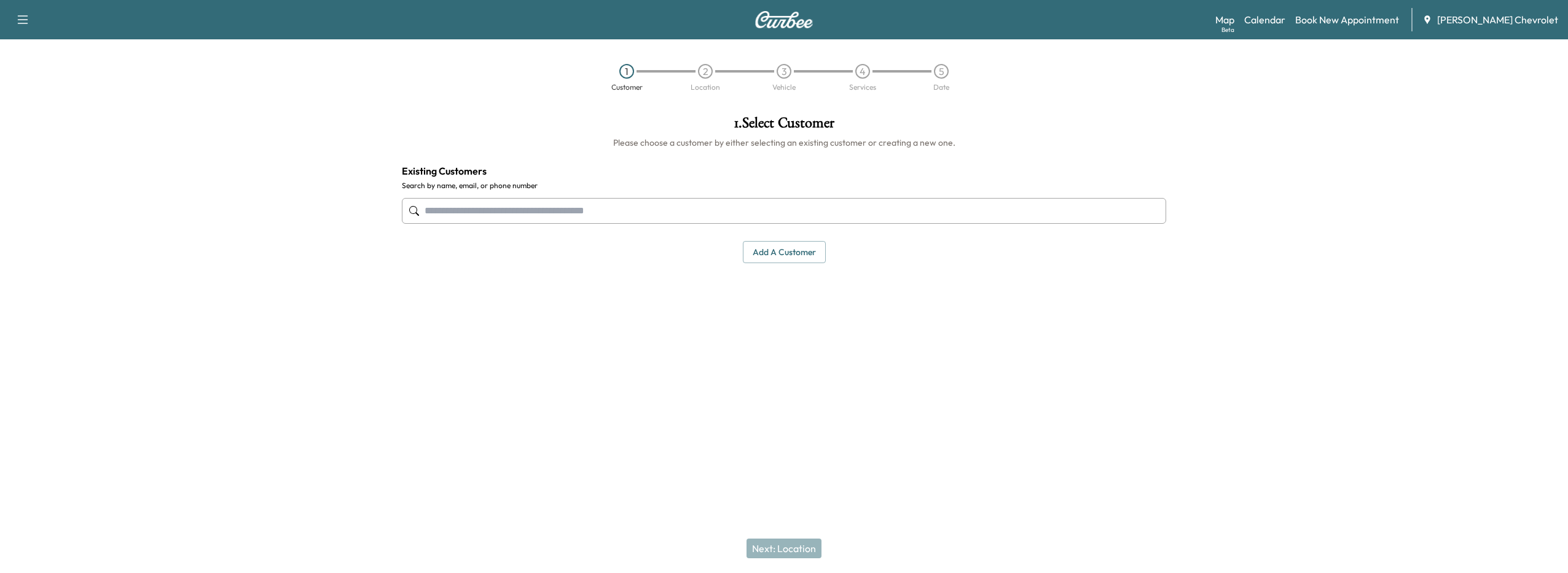
click at [574, 212] on input "text" at bounding box center [784, 210] width 764 height 26
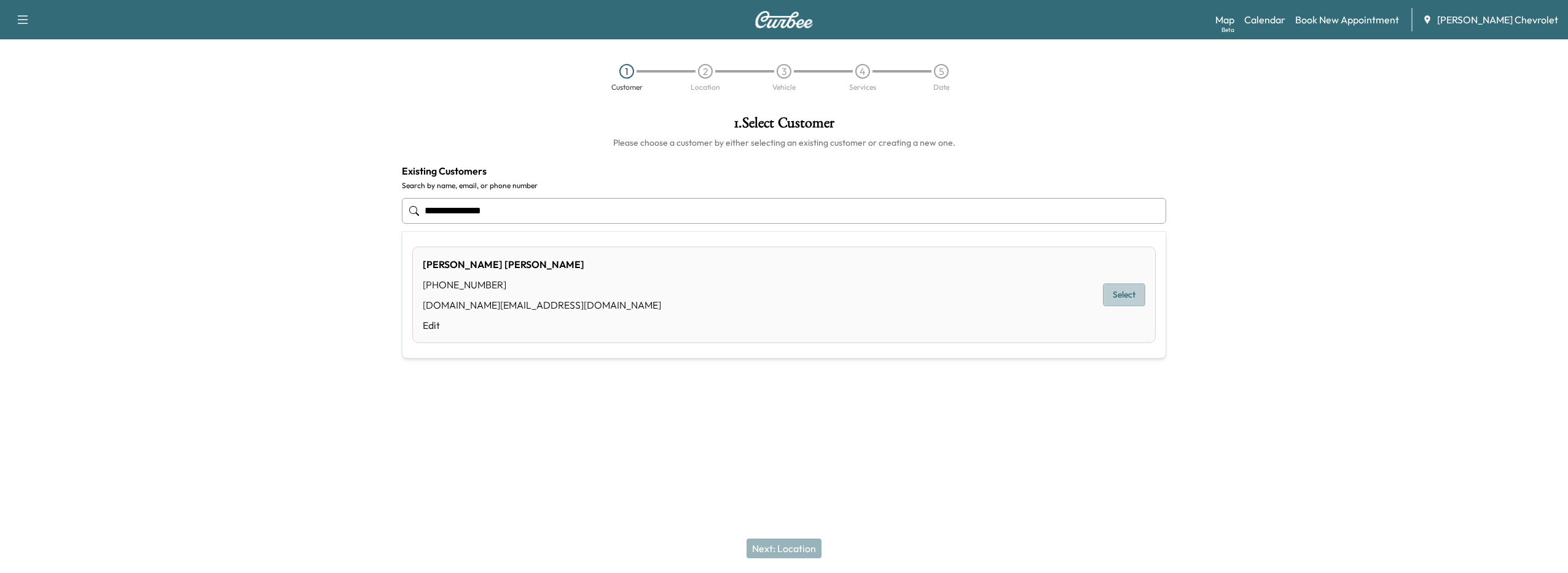
click at [1126, 292] on button "Select" at bounding box center [1124, 295] width 42 height 22
type input "**********"
click at [775, 548] on button "Next: Location" at bounding box center [784, 549] width 75 height 20
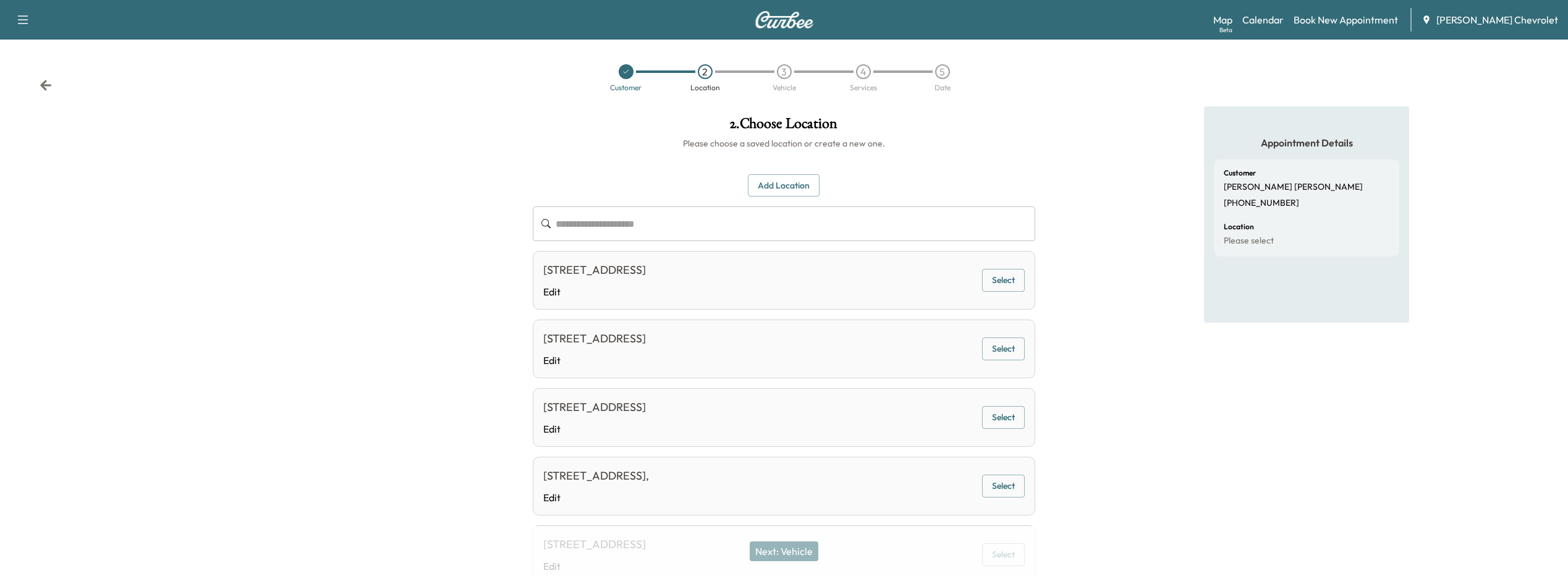
click at [989, 279] on button "Select" at bounding box center [1003, 280] width 42 height 23
click at [780, 556] on button "Next: Vehicle" at bounding box center [784, 552] width 69 height 20
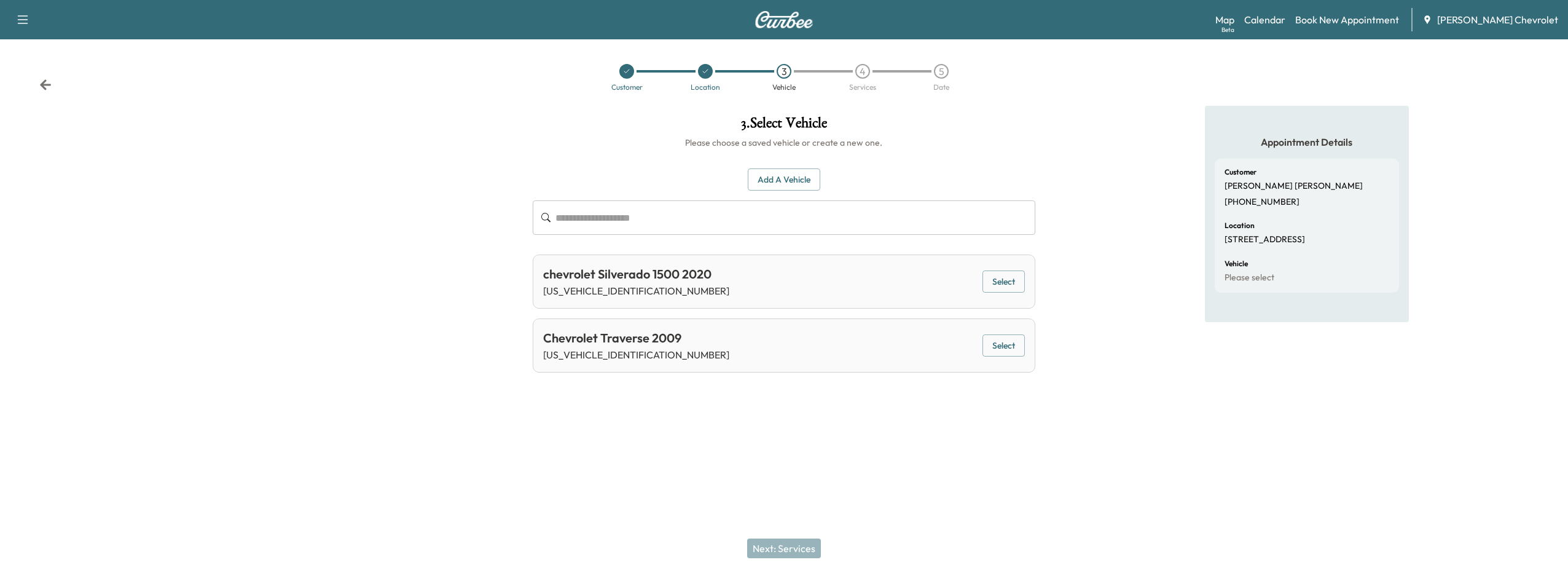
click at [994, 274] on button "Select" at bounding box center [1003, 281] width 42 height 22
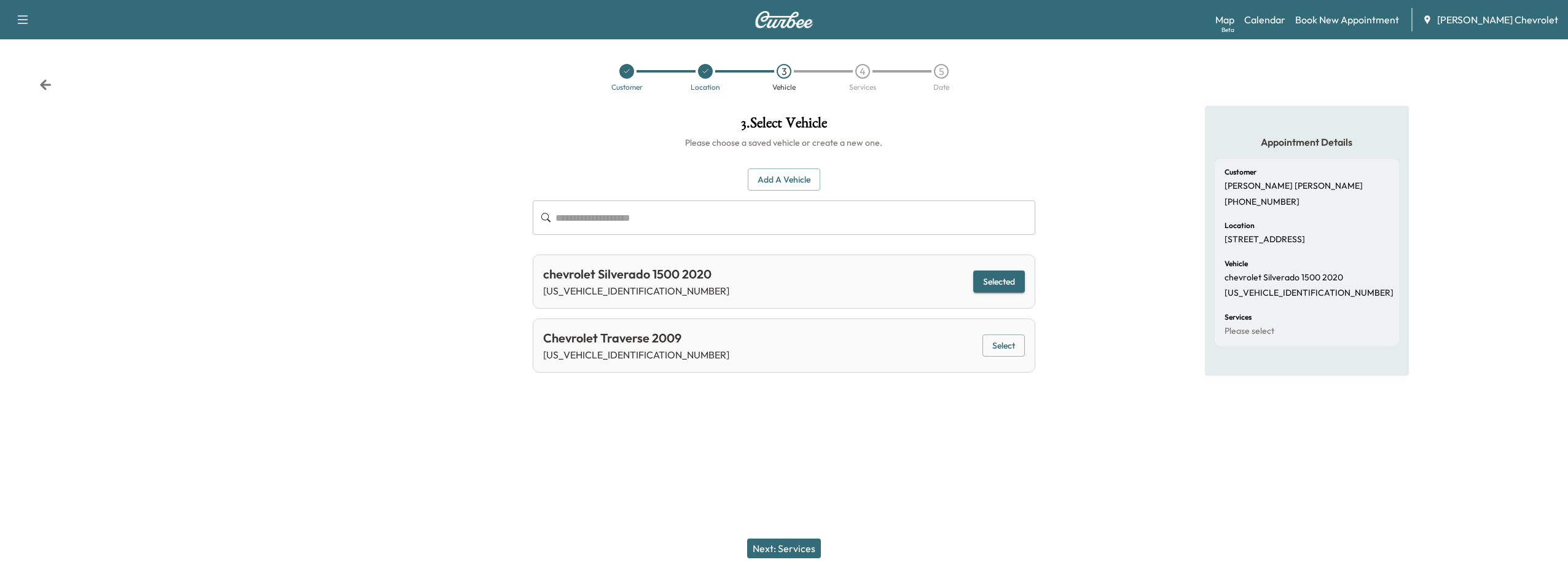
click at [781, 561] on div "Next: Services" at bounding box center [784, 548] width 1568 height 49
click at [782, 551] on button "Next: Services" at bounding box center [784, 549] width 74 height 20
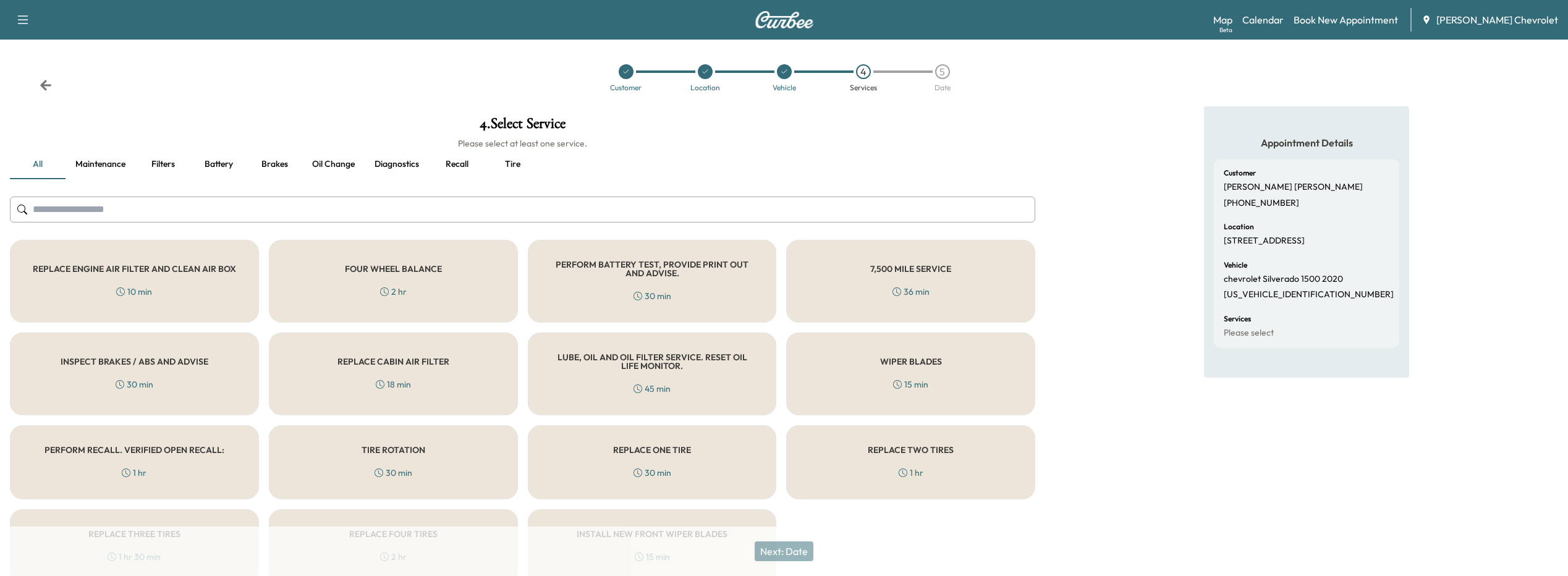
click at [154, 460] on div "PERFORM RECALL. VERIFIED OPEN RECALL: 1 hr" at bounding box center [135, 462] width 249 height 74
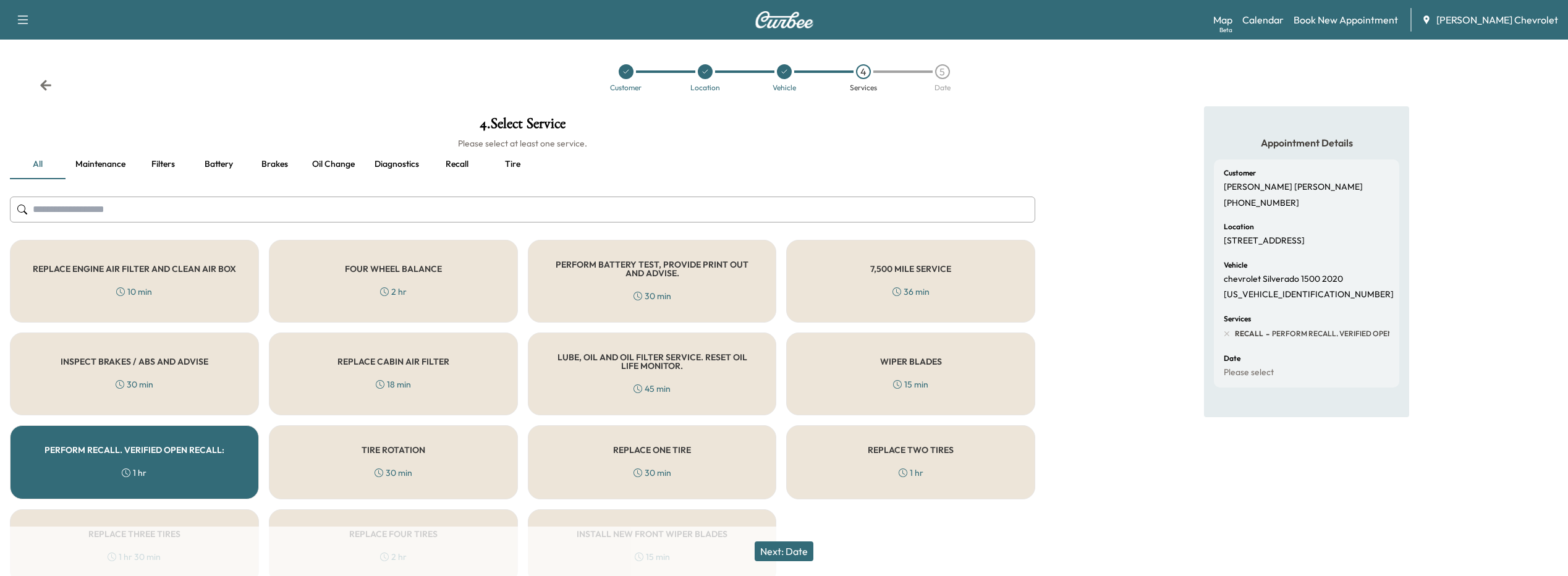
click at [804, 556] on button "Next: Date" at bounding box center [784, 552] width 59 height 20
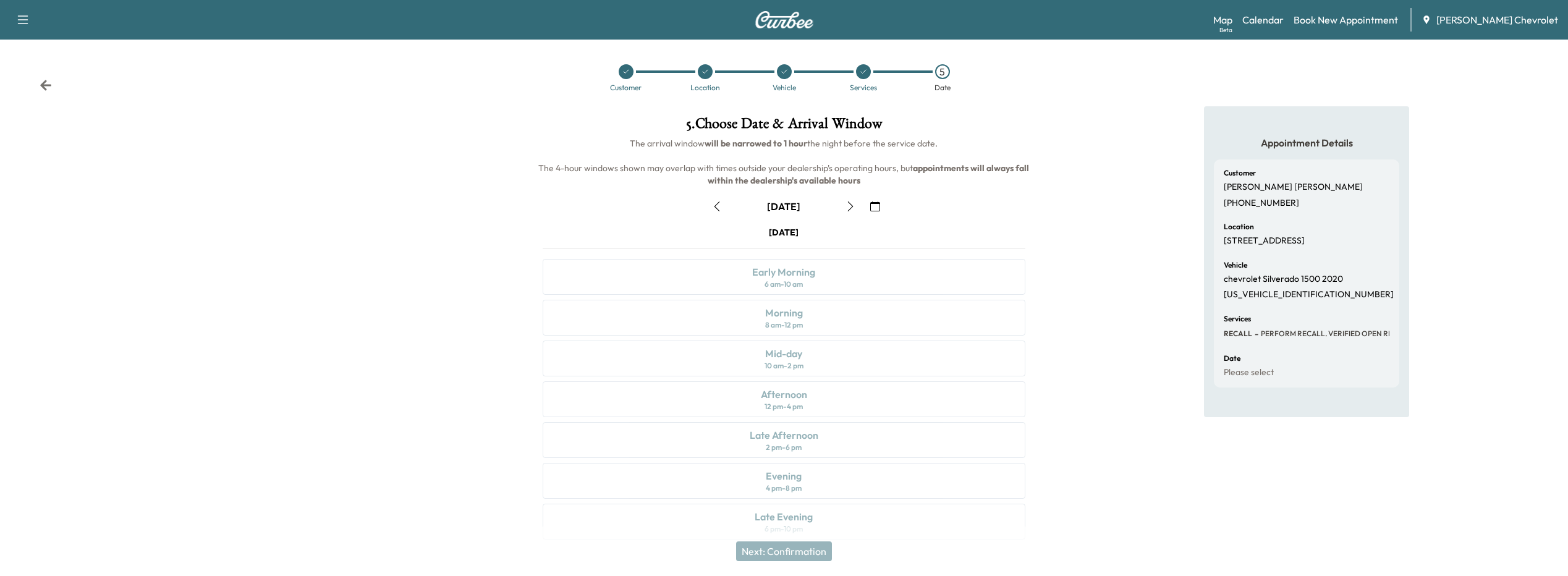
click at [873, 212] on button "button" at bounding box center [875, 207] width 21 height 20
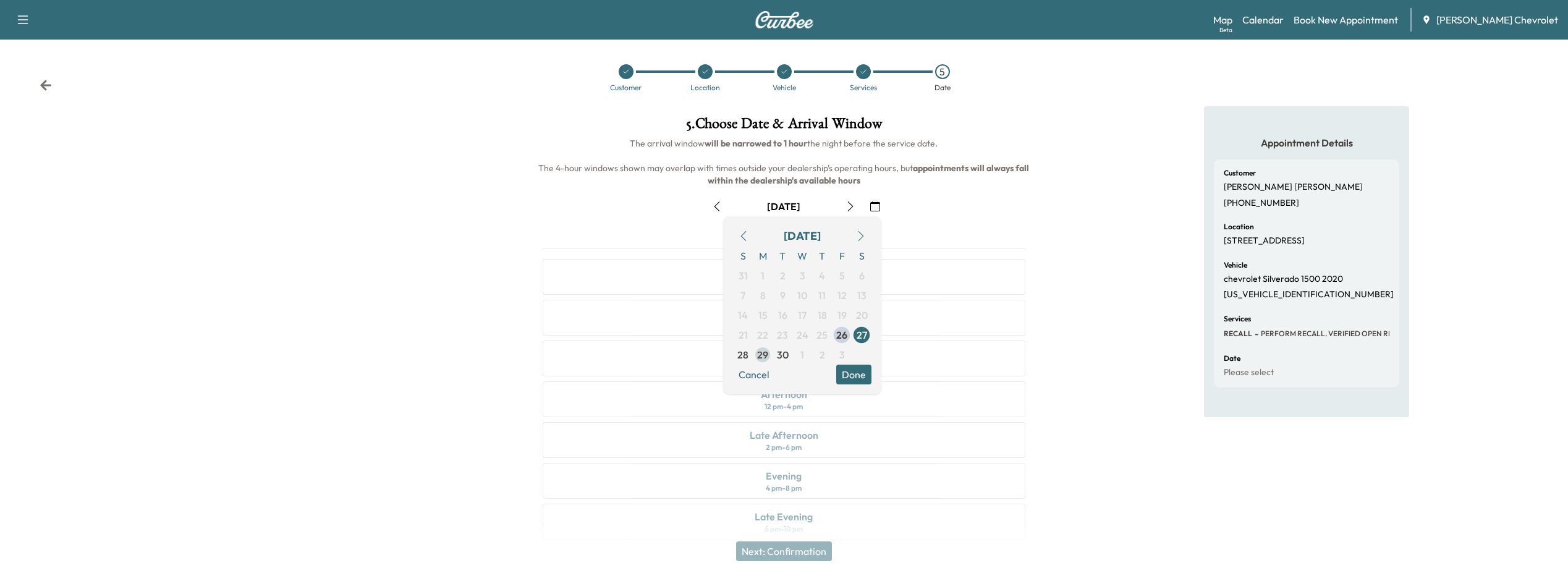
click at [759, 359] on span "29" at bounding box center [762, 355] width 11 height 14
click at [843, 373] on button "Done" at bounding box center [854, 375] width 35 height 20
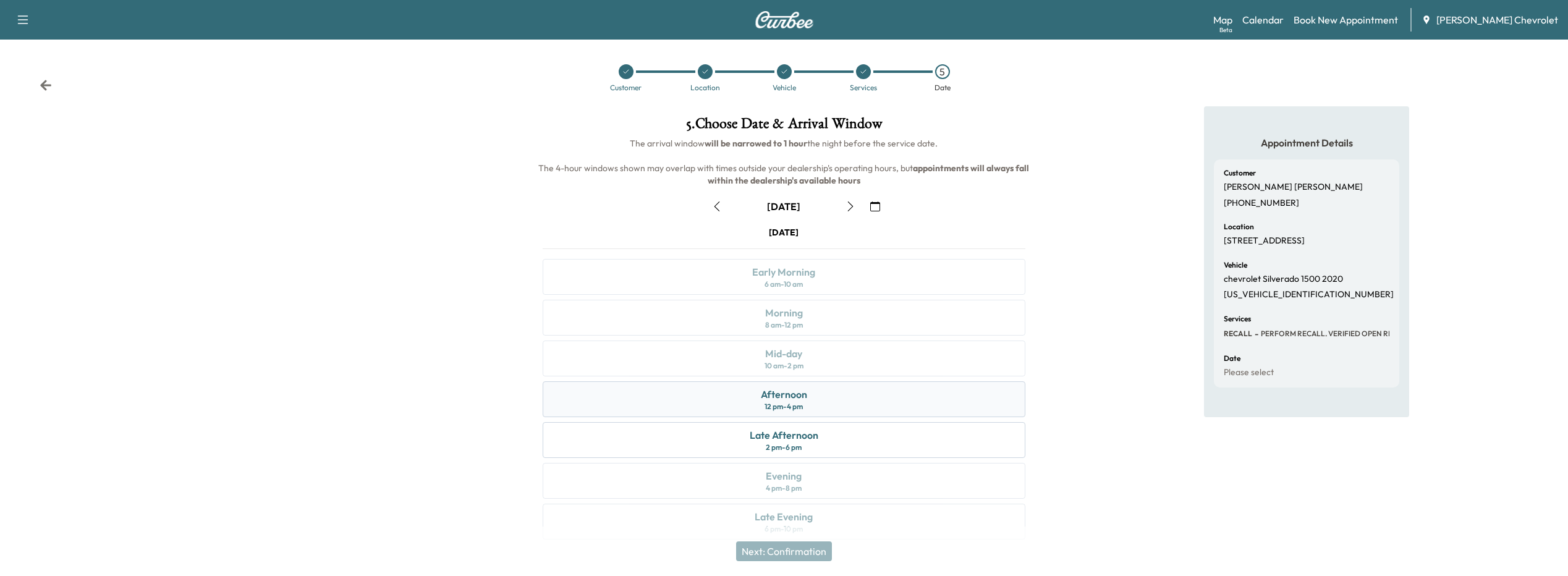
click at [810, 408] on div "Afternoon 12 pm - 4 pm" at bounding box center [784, 399] width 483 height 36
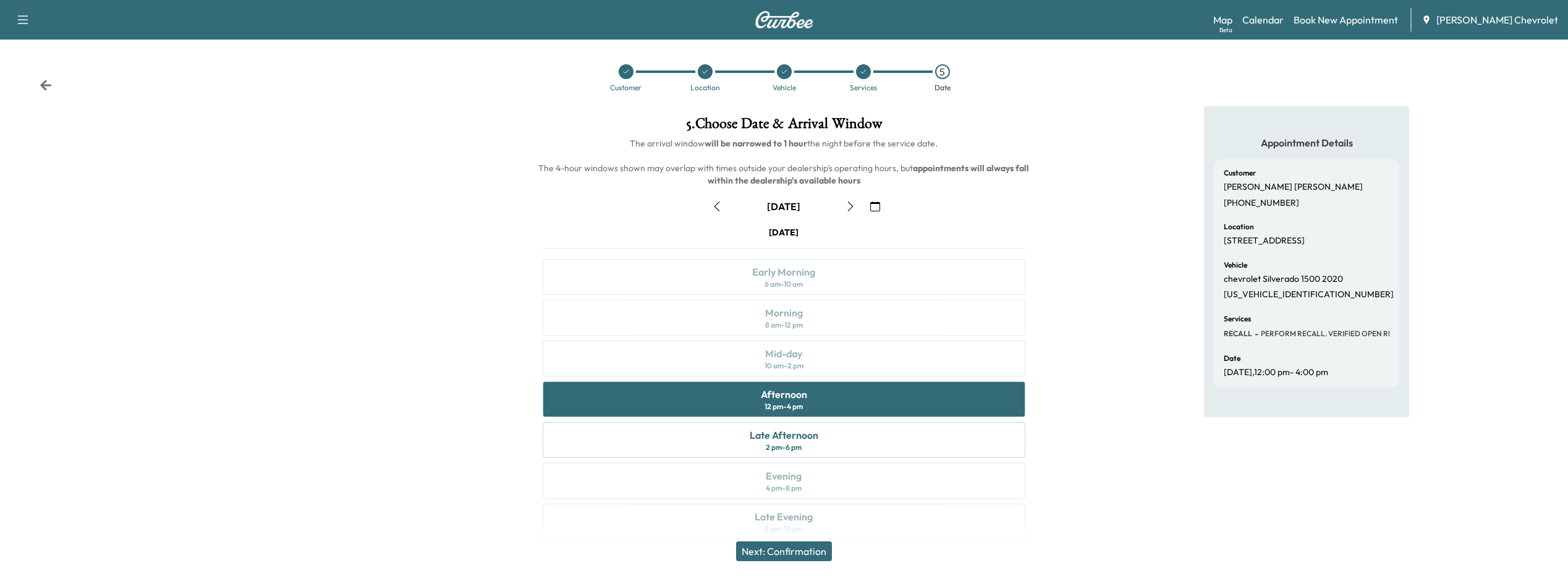
click at [807, 549] on button "Next: Confirmation" at bounding box center [784, 552] width 96 height 20
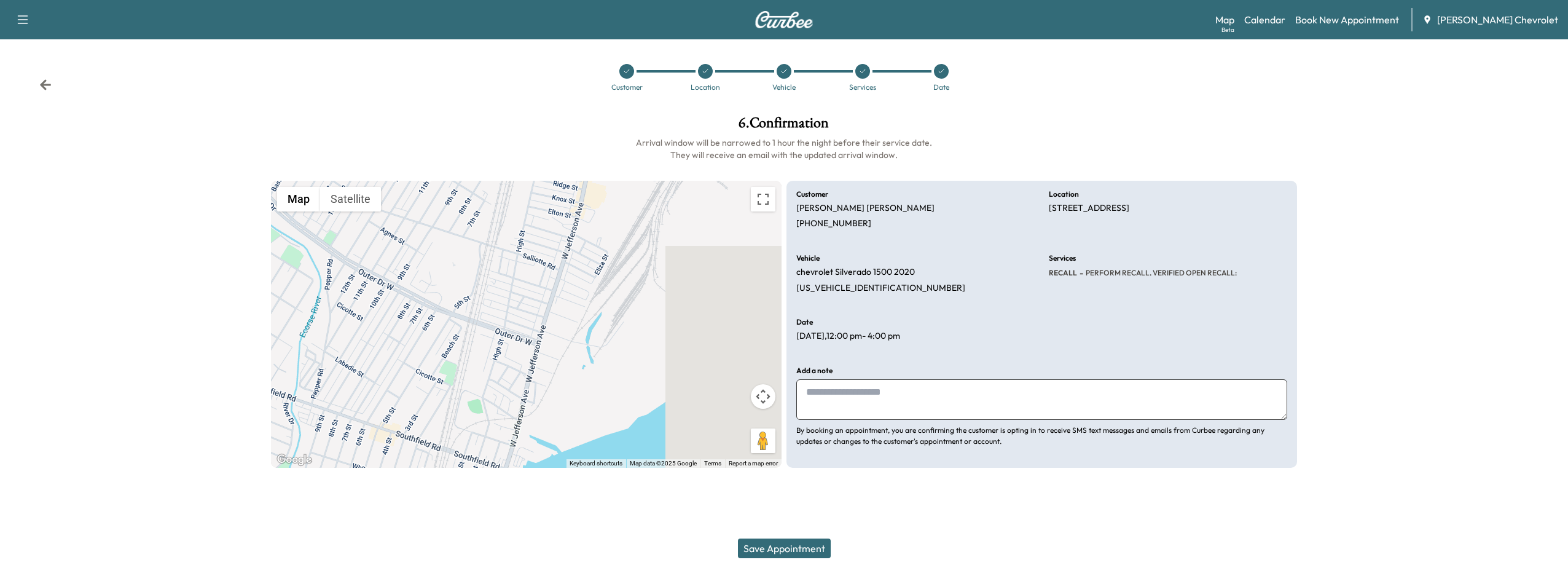
click at [860, 406] on textarea at bounding box center [1041, 399] width 491 height 40
type textarea "*"
click at [1327, 17] on link "Book New Appointment" at bounding box center [1347, 20] width 104 height 14
click at [1327, 25] on link "Book New Appointment" at bounding box center [1347, 20] width 104 height 14
click at [1328, 19] on link "Book New Appointment" at bounding box center [1347, 20] width 104 height 14
